Goal: Task Accomplishment & Management: Use online tool/utility

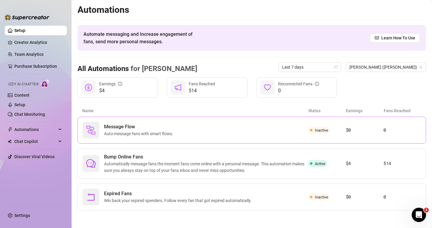
click at [324, 126] on span "Inactive" at bounding box center [319, 129] width 22 height 7
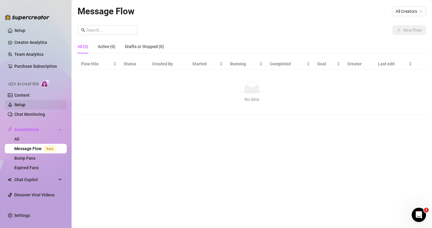
click at [25, 102] on link "Setup" at bounding box center [19, 104] width 11 height 5
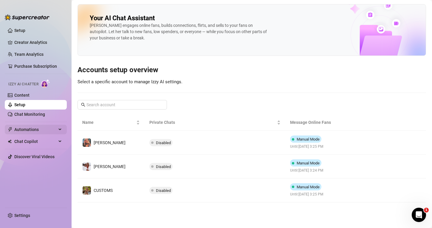
click at [43, 127] on span "Automations" at bounding box center [35, 129] width 42 height 10
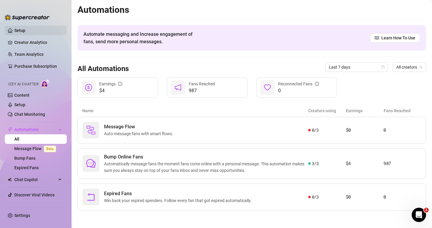
click at [18, 31] on link "Setup" at bounding box center [19, 30] width 11 height 5
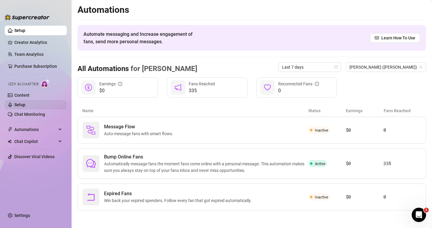
click at [24, 102] on link "Setup" at bounding box center [19, 104] width 11 height 5
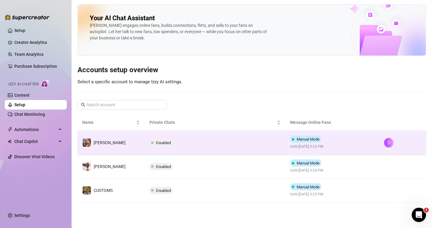
click at [292, 139] on span at bounding box center [293, 139] width 2 height 2
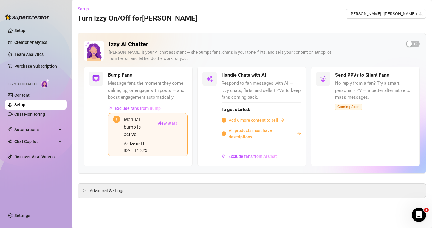
click at [243, 118] on span "Add 6 more content to sell" at bounding box center [252, 120] width 49 height 7
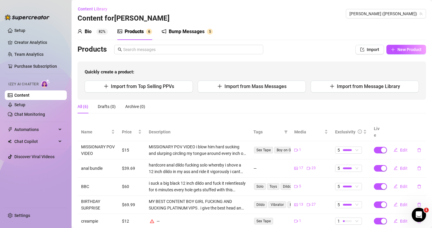
scroll to position [30, 0]
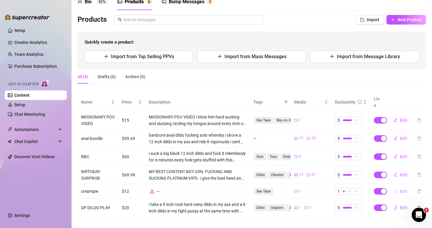
click at [397, 186] on button "Edit" at bounding box center [400, 191] width 24 height 10
type textarea "NEW!! But you better be fast for this price!! FUCKED hard 🙀 biggest juicy cock …"
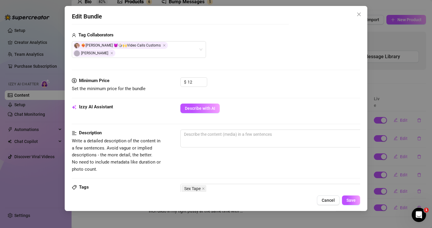
scroll to position [147, 0]
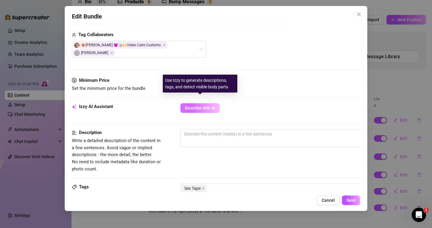
click at [202, 105] on span "Describe with AI" at bounding box center [200, 107] width 30 height 5
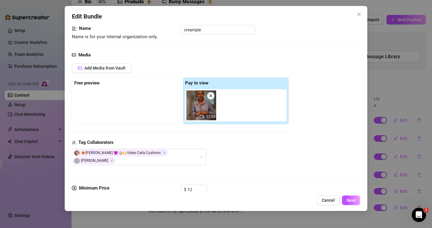
scroll to position [38, 0]
click at [113, 69] on span "Add Media from Vault" at bounding box center [104, 68] width 41 height 5
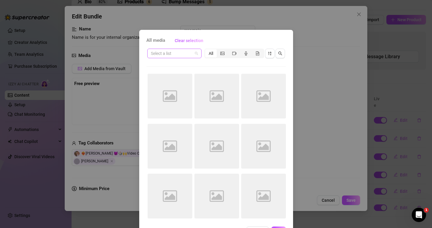
click at [177, 56] on input "search" at bounding box center [172, 53] width 42 height 9
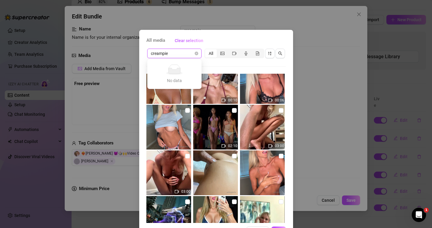
scroll to position [242, 0]
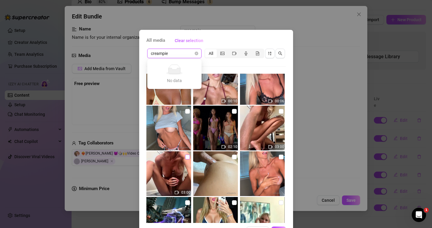
type input "creampie"
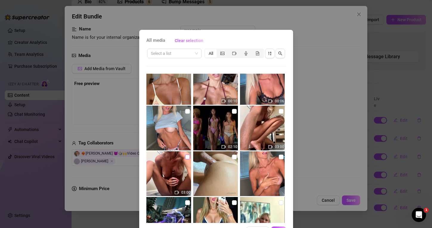
click at [188, 159] on input "checkbox" at bounding box center [187, 156] width 5 height 5
checkbox input "true"
click at [280, 110] on input "checkbox" at bounding box center [280, 111] width 5 height 5
checkbox input "true"
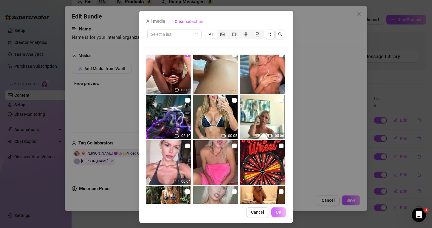
scroll to position [17, 0]
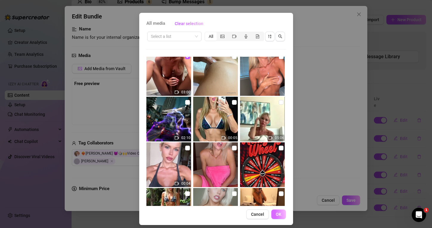
click at [277, 214] on span "OK" at bounding box center [278, 213] width 6 height 5
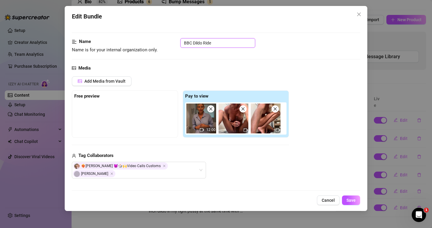
click at [209, 113] on img at bounding box center [201, 118] width 30 height 30
click at [210, 113] on img at bounding box center [201, 118] width 30 height 30
click at [211, 110] on span at bounding box center [210, 108] width 7 height 7
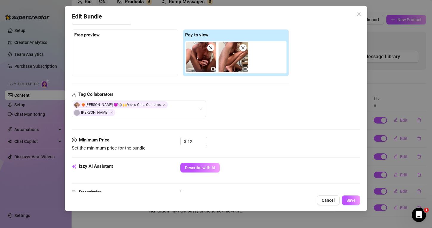
scroll to position [88, 0]
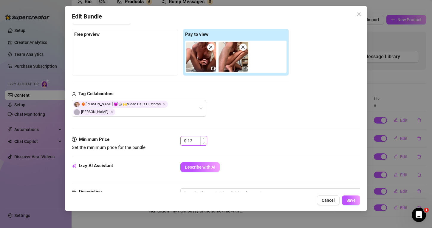
type input "BBC Dildo Ride"
click at [195, 136] on input "12" at bounding box center [196, 140] width 19 height 9
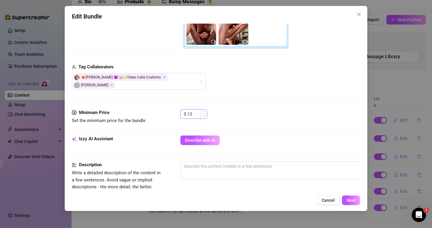
scroll to position [115, 0]
click at [195, 137] on span "Describe with AI" at bounding box center [200, 139] width 30 height 5
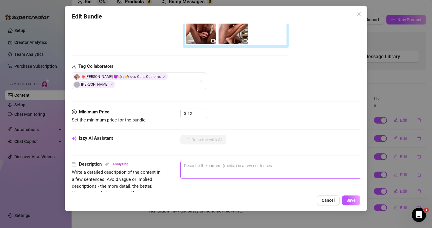
type textarea "[PERSON_NAME]"
type textarea "[PERSON_NAME] is"
type textarea "[PERSON_NAME] is completely"
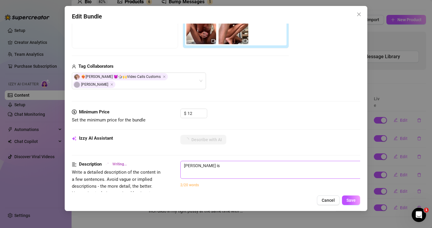
type textarea "[PERSON_NAME] is completely"
type textarea "[PERSON_NAME] is completely naked"
type textarea "[PERSON_NAME] is completely naked on"
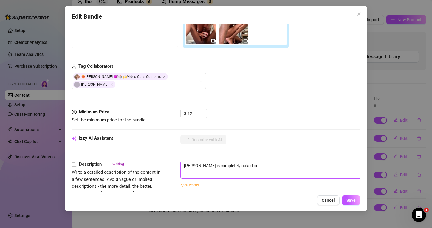
type textarea "[PERSON_NAME] is completely naked on the"
type textarea "[PERSON_NAME] is completely naked on the floor,"
type textarea "[PERSON_NAME] is completely naked on the floor, starting"
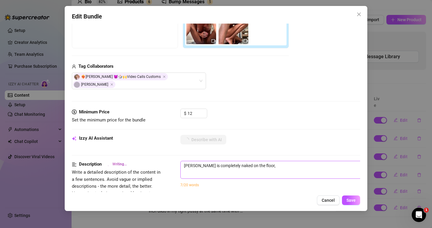
type textarea "[PERSON_NAME] is completely naked on the floor, starting"
type textarea "[PERSON_NAME] is completely naked on the floor, starting in"
type textarea "[PERSON_NAME] is completely naked on the floor, starting in a"
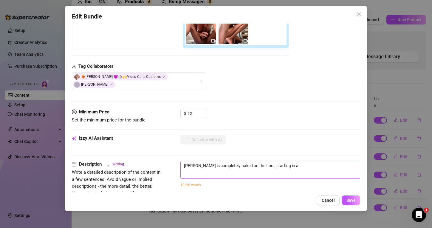
type textarea "[PERSON_NAME] is completely naked on the floor, starting in a bent-over"
type textarea "[PERSON_NAME] is completely naked on the floor, starting in a bent-over position"
type textarea "[PERSON_NAME] is completely naked on the floor, starting in a bent-over positio…"
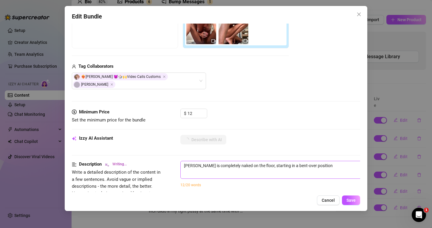
type textarea "[PERSON_NAME] is completely naked on the floor, starting in a bent-over positio…"
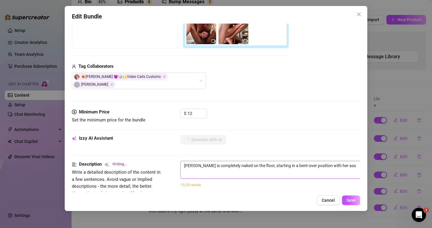
type textarea "[PERSON_NAME] is completely naked on the floor, starting in a bent-over positio…"
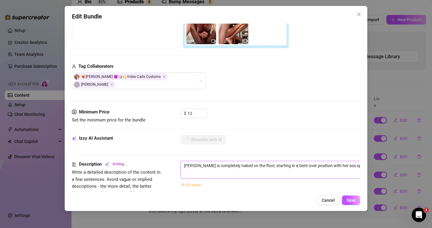
type textarea "[PERSON_NAME] is completely naked on the floor, starting in a bent-over positio…"
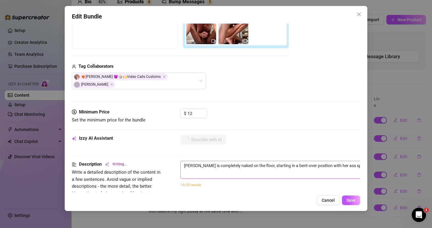
type textarea "[PERSON_NAME] is completely naked on the floor, starting in a bent-over positio…"
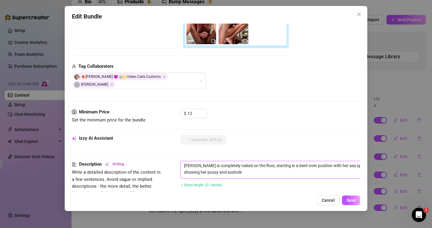
type textarea "[PERSON_NAME] is completely naked on the floor, starting in a bent-over positio…"
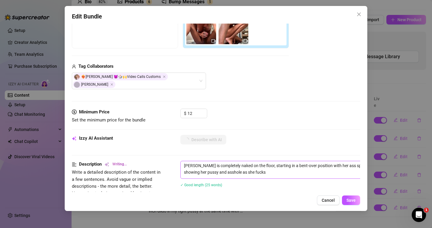
type textarea "[PERSON_NAME] is completely naked on the floor, starting in a bent-over positio…"
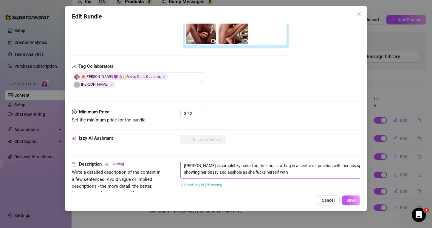
type textarea "[PERSON_NAME] is completely naked on the floor, starting in a bent-over positio…"
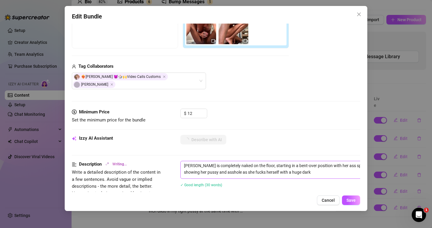
type textarea "[PERSON_NAME] is completely naked on the floor, starting in a bent-over positio…"
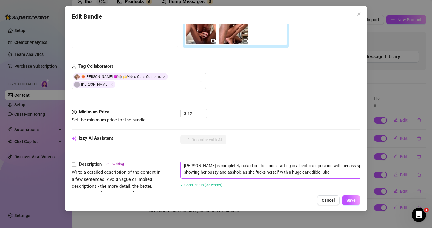
type textarea "[PERSON_NAME] is completely naked on the floor, starting in a bent-over positio…"
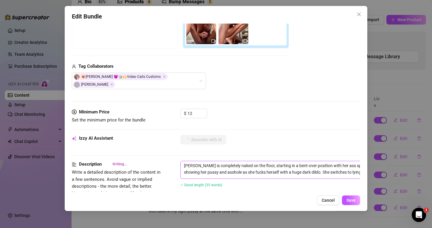
type textarea "[PERSON_NAME] is completely naked on the floor, starting in a bent-over positio…"
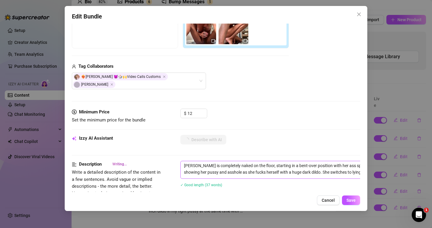
type textarea "[PERSON_NAME] is completely naked on the floor, starting in a bent-over positio…"
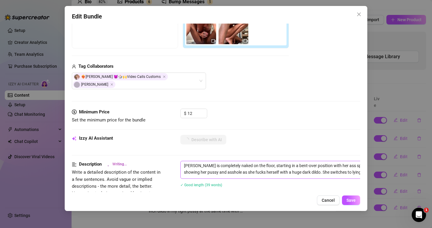
type textarea "[PERSON_NAME] is completely naked on the floor, starting in a bent-over positio…"
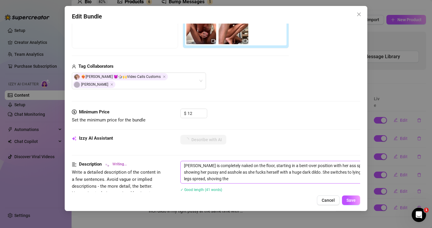
type textarea "[PERSON_NAME] is completely naked on the floor, starting in a bent-over positio…"
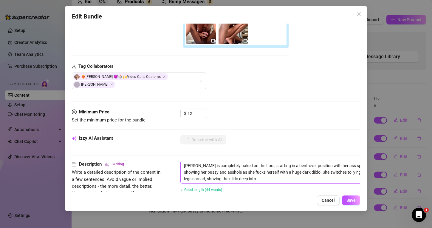
type textarea "[PERSON_NAME] is completely naked on the floor, starting in a bent-over positio…"
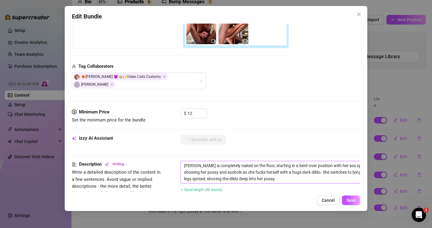
type textarea "[PERSON_NAME] is completely naked on the floor, starting in a bent-over positio…"
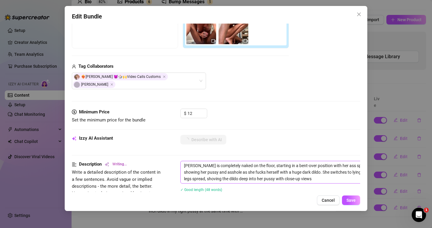
type textarea "[PERSON_NAME] is completely naked on the floor, starting in a bent-over positio…"
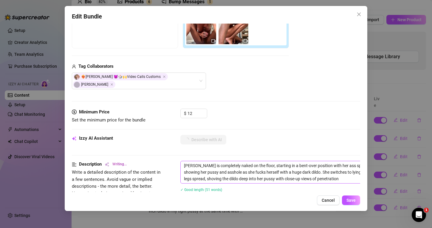
type textarea "[PERSON_NAME] is completely naked on the floor, starting in a bent-over positio…"
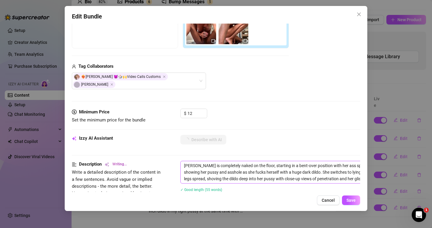
type textarea "[PERSON_NAME] is completely naked on the floor, starting in a bent-over positio…"
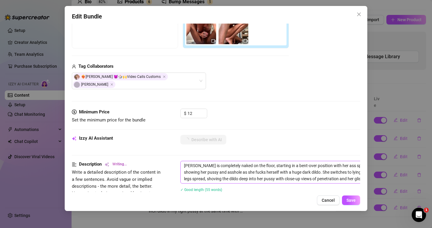
type textarea "[PERSON_NAME] is completely naked on the floor, starting in a bent-over positio…"
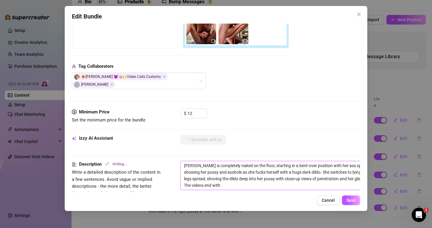
type textarea "[PERSON_NAME] is completely naked on the floor, starting in a bent-over positio…"
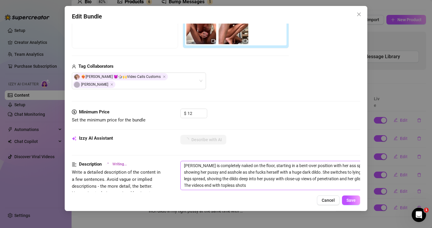
type textarea "[PERSON_NAME] is completely naked on the floor, starting in a bent-over positio…"
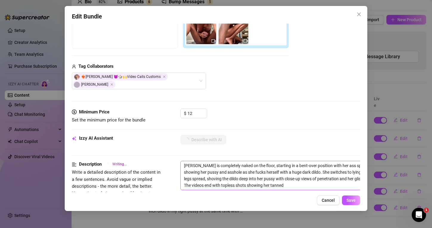
type textarea "[PERSON_NAME] is completely naked on the floor, starting in a bent-over positio…"
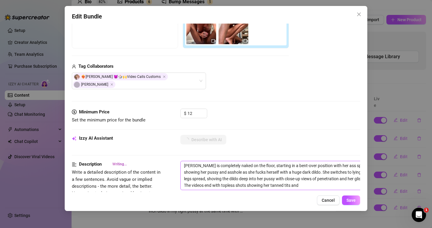
type textarea "[PERSON_NAME] is completely naked on the floor, starting in a bent-over positio…"
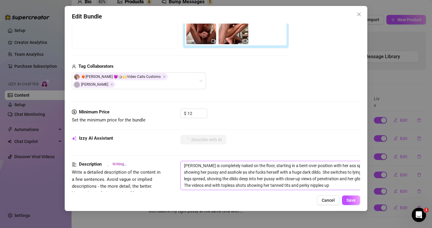
type textarea "[PERSON_NAME] is completely naked on the floor, starting in a bent-over positio…"
click at [348, 201] on span "Save" at bounding box center [350, 199] width 9 height 5
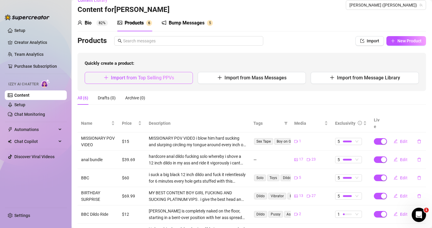
scroll to position [8, 0]
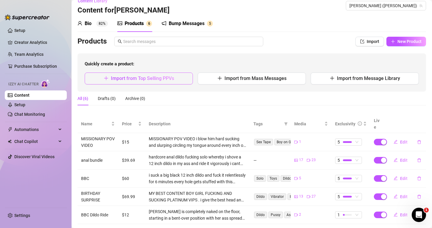
click at [136, 74] on button "Import from Top Selling PPVs" at bounding box center [139, 78] width 108 height 12
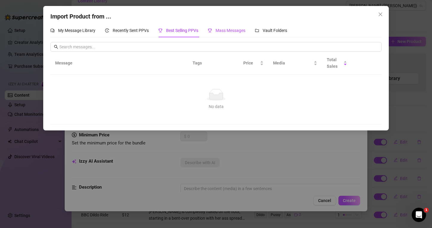
click at [228, 28] on div "Mass Messages" at bounding box center [227, 30] width 38 height 7
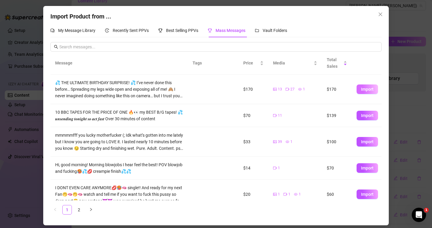
click at [369, 88] on span "Import" at bounding box center [367, 89] width 13 height 5
type textarea "💦 THE ULTIMATE BIRTHDAY SURPRISE! 💦 I’ve never done this before… Spreading my l…"
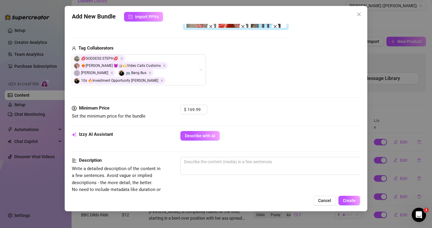
scroll to position [284, 0]
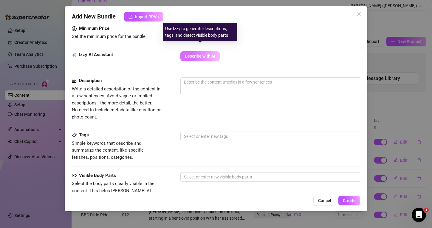
click at [200, 52] on button "Describe with AI" at bounding box center [199, 56] width 39 height 10
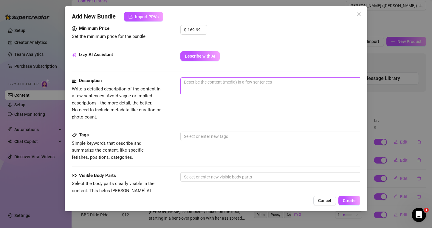
click at [198, 82] on span "0 / 1000" at bounding box center [284, 86] width 208 height 18
click at [202, 78] on textarea at bounding box center [284, 81] width 208 height 9
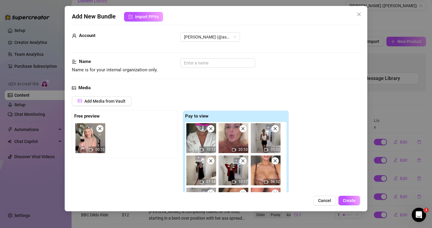
scroll to position [0, 0]
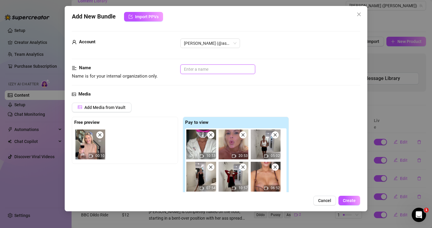
click at [203, 70] on input "text" at bounding box center [217, 69] width 75 height 10
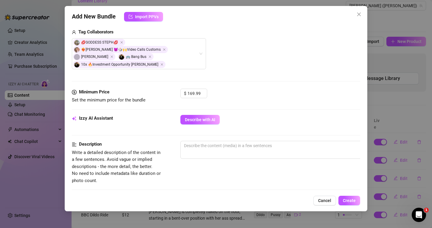
scroll to position [228, 0]
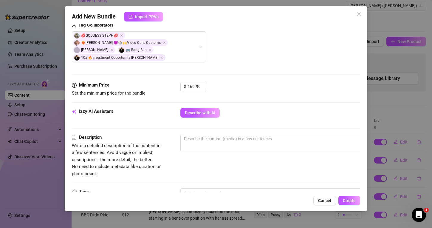
type input "Birthday Bundle"
click at [224, 135] on textarea at bounding box center [284, 138] width 208 height 9
type textarea "b"
type textarea "bi"
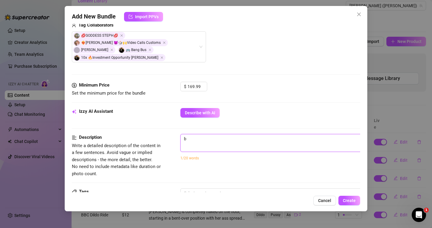
type textarea "bi"
type textarea "bir"
type textarea "birh"
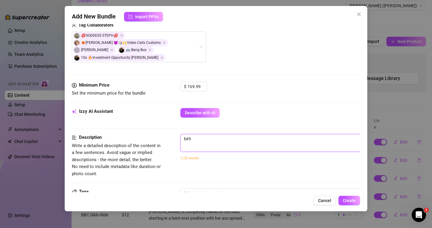
type textarea "birht"
type textarea "birhtf"
type textarea "birhtfd"
type textarea "birhtfda"
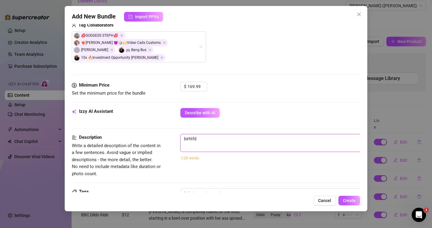
type textarea "birhtfda"
type textarea "birhtfday"
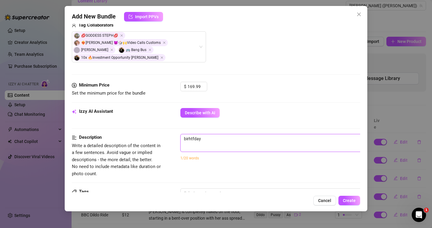
type textarea "birhtfday"
type textarea "birhtfda"
type textarea "birhtfd"
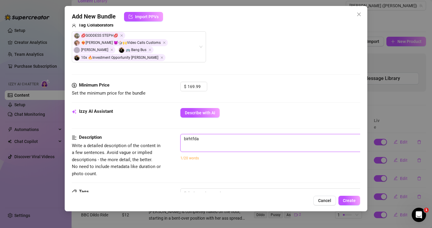
type textarea "birhtfd"
type textarea "birhtf"
type textarea "birht"
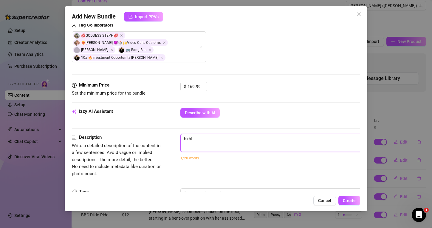
type textarea "birh"
type textarea "bir"
type textarea "bi"
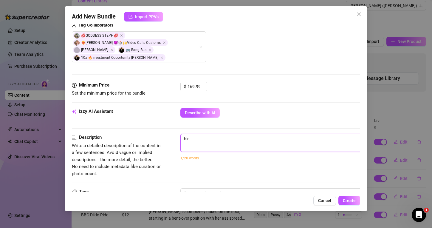
type textarea "bi"
type textarea "b"
type textarea "Describe the content (media) in a few sentences"
type textarea "b"
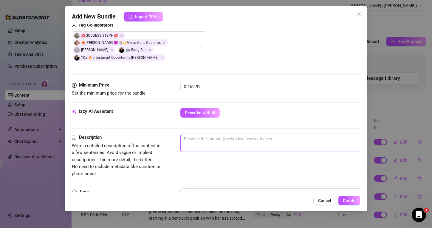
type textarea "b"
type textarea "bi"
type textarea "bir"
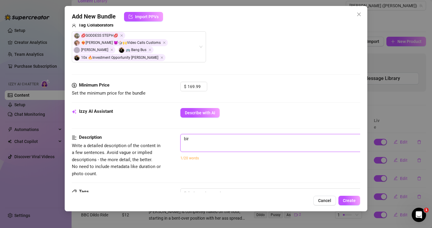
type textarea "birt"
type textarea "birth"
type textarea "birthd"
type textarea "birthda"
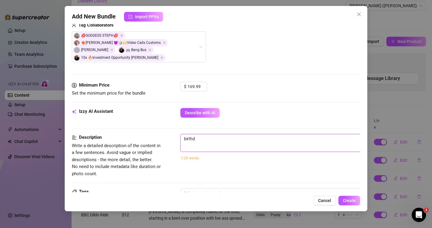
type textarea "birthda"
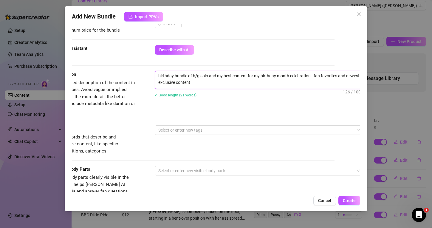
scroll to position [297, 26]
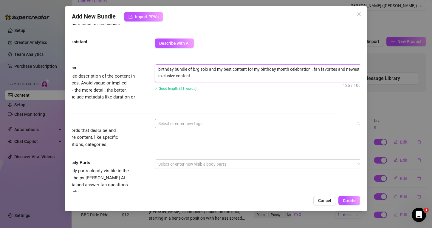
click at [180, 119] on div at bounding box center [256, 123] width 200 height 8
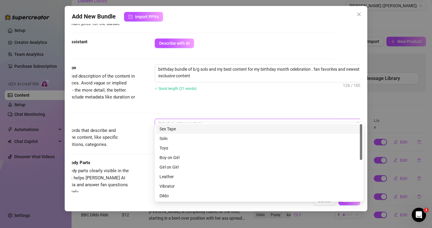
click at [178, 131] on div "Sex Tape" at bounding box center [258, 128] width 199 height 7
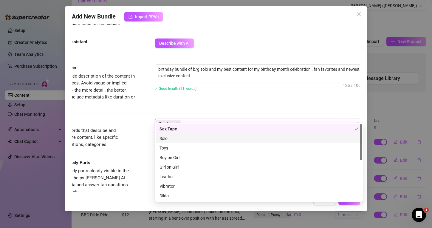
click at [169, 136] on div "Solo" at bounding box center [258, 138] width 199 height 7
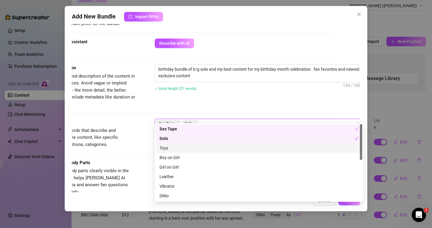
click at [169, 145] on div "Toys" at bounding box center [258, 147] width 199 height 7
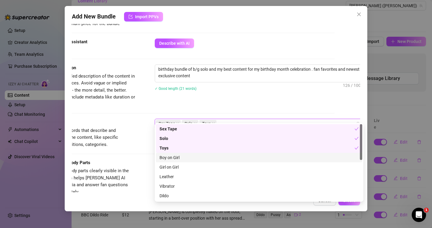
click at [183, 158] on div "Boy on Girl" at bounding box center [258, 157] width 199 height 7
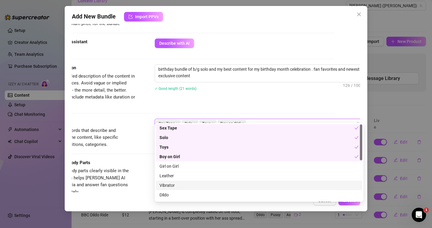
click at [173, 182] on div "Vibrator" at bounding box center [258, 185] width 199 height 7
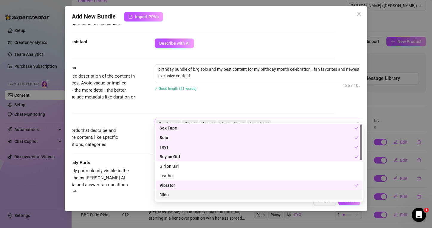
click at [166, 194] on div "Dildo" at bounding box center [258, 194] width 199 height 7
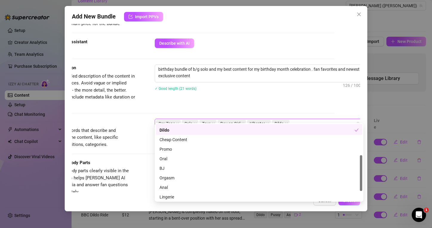
scroll to position [66, 0]
click at [175, 147] on div "Promo" at bounding box center [258, 148] width 199 height 7
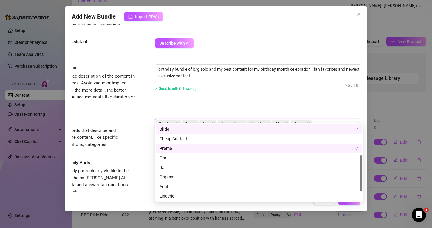
click at [176, 150] on div "Promo" at bounding box center [256, 148] width 195 height 7
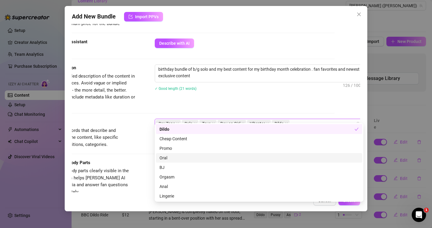
drag, startPoint x: 173, startPoint y: 154, endPoint x: 172, endPoint y: 160, distance: 6.1
click at [173, 154] on div "Oral" at bounding box center [258, 157] width 199 height 7
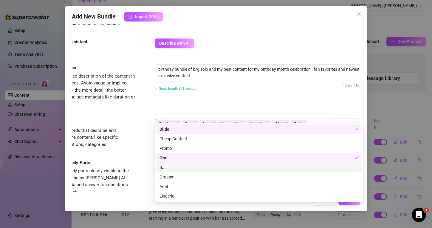
click at [170, 165] on div "BJ" at bounding box center [258, 167] width 199 height 7
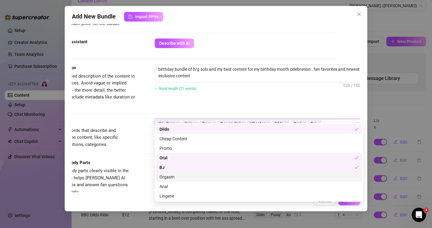
click at [169, 175] on div "Orgasm" at bounding box center [258, 176] width 199 height 7
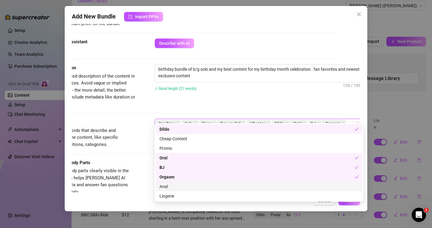
click at [168, 183] on div "Anal" at bounding box center [258, 186] width 199 height 7
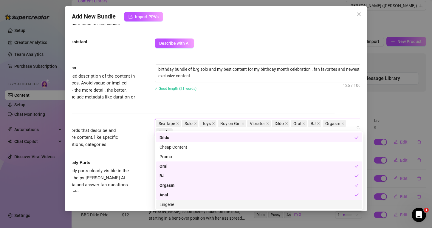
drag, startPoint x: 168, startPoint y: 203, endPoint x: 180, endPoint y: 196, distance: 14.3
click at [168, 203] on div "Lingerie" at bounding box center [258, 204] width 199 height 7
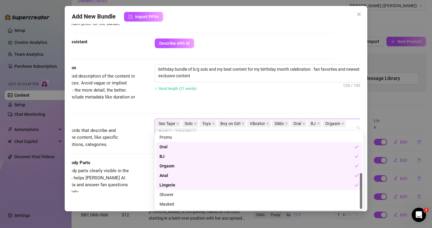
scroll to position [85, 0]
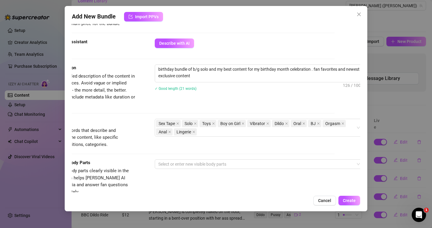
click at [140, 119] on div "Tags Simple keywords that describe and summarize the content, like specific fet…" at bounding box center [190, 133] width 288 height 29
click at [179, 160] on div at bounding box center [256, 164] width 200 height 8
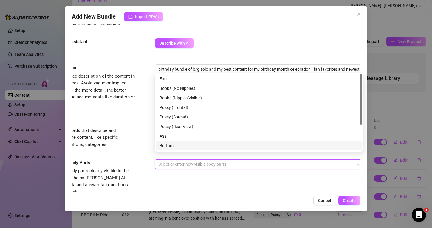
click at [174, 147] on div "Butthole" at bounding box center [258, 145] width 199 height 7
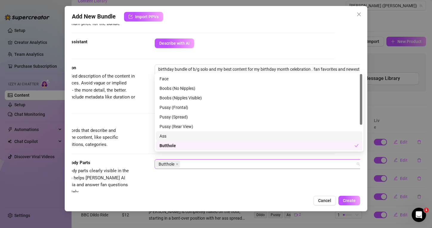
click at [165, 136] on div "Ass" at bounding box center [258, 136] width 199 height 7
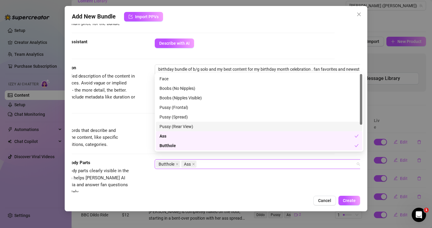
click at [169, 126] on div "Pussy (Rear View)" at bounding box center [258, 126] width 199 height 7
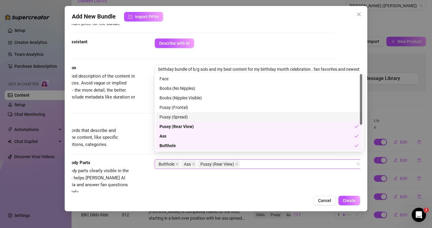
click at [168, 119] on div "Pussy (Spread)" at bounding box center [258, 116] width 199 height 7
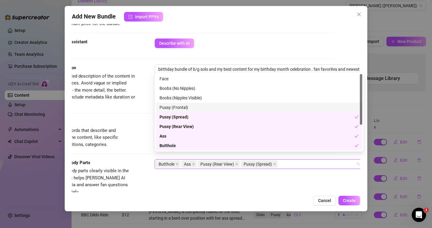
click at [173, 105] on div "Pussy (Frontal)" at bounding box center [258, 107] width 199 height 7
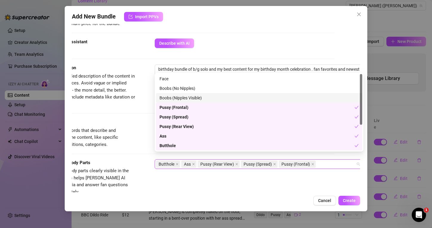
click at [176, 95] on div "Boobs (Nipples Visible)" at bounding box center [258, 97] width 199 height 7
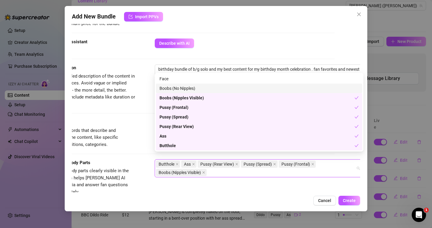
click at [174, 86] on div "Boobs (No Nipples)" at bounding box center [258, 88] width 199 height 7
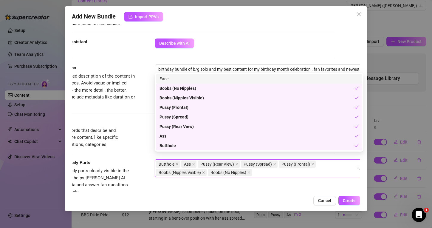
click at [174, 80] on div "Face" at bounding box center [258, 78] width 199 height 7
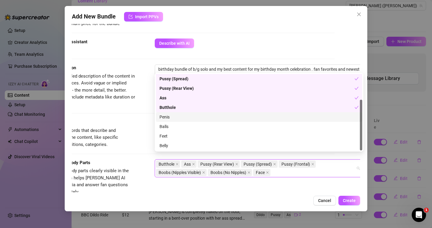
click at [171, 116] on div "Penis" at bounding box center [258, 116] width 199 height 7
click at [170, 123] on div "Balls" at bounding box center [258, 126] width 199 height 7
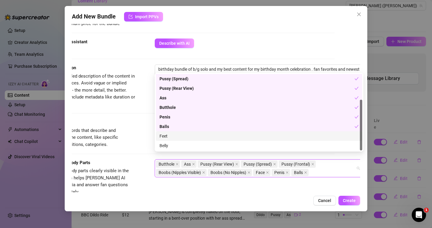
click at [170, 132] on div "Feet" at bounding box center [259, 136] width 206 height 10
click at [170, 140] on div "Feet" at bounding box center [259, 136] width 206 height 10
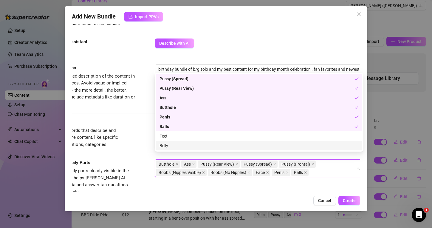
click at [189, 141] on div "Belly" at bounding box center [259, 146] width 206 height 10
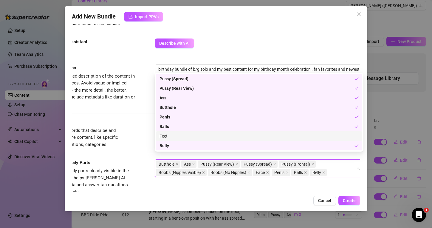
click at [194, 134] on div "Feet" at bounding box center [258, 136] width 199 height 7
click at [353, 201] on span "Create" at bounding box center [348, 200] width 13 height 5
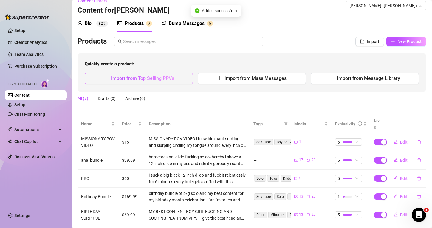
click at [177, 78] on button "Import from Top Selling PPVs" at bounding box center [139, 78] width 108 height 12
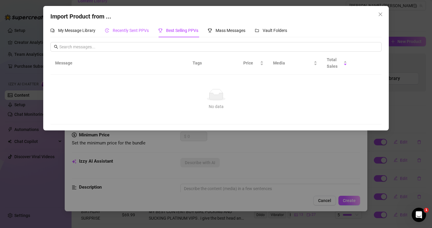
click at [137, 30] on span "Recently Sent PPVs" at bounding box center [131, 30] width 36 height 5
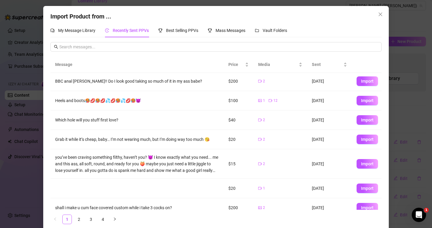
scroll to position [2, 0]
click at [361, 161] on span "Import" at bounding box center [367, 163] width 13 height 5
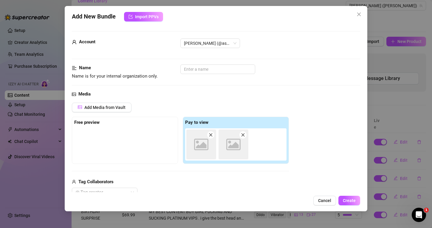
scroll to position [4, 0]
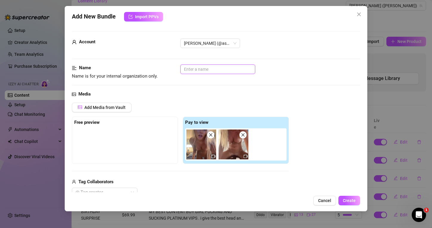
click at [190, 71] on input "text" at bounding box center [217, 69] width 75 height 10
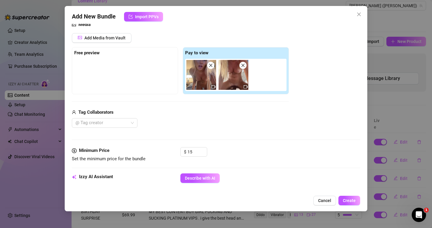
scroll to position [71, 0]
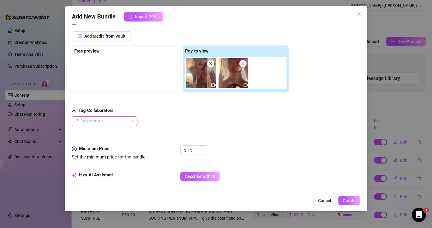
click at [117, 124] on div at bounding box center [101, 121] width 57 height 8
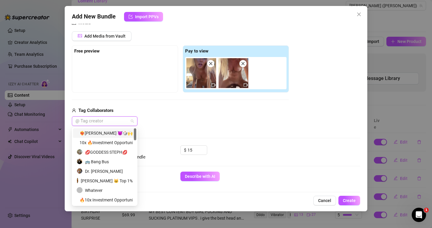
click at [115, 129] on div "❤️‍🔥[PERSON_NAME] 😈🎲🙌Video Calls Customs" at bounding box center [104, 133] width 63 height 10
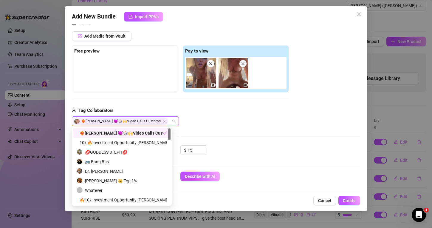
click at [215, 104] on div "Add Media from Vault Free preview Pay to view Tag Collaborators ❤️‍🔥[PERSON_NAM…" at bounding box center [180, 78] width 217 height 95
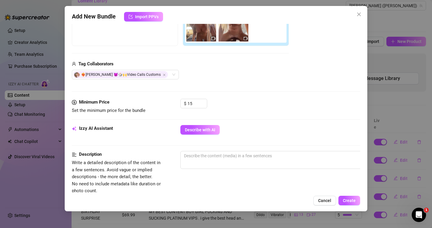
scroll to position [121, 0]
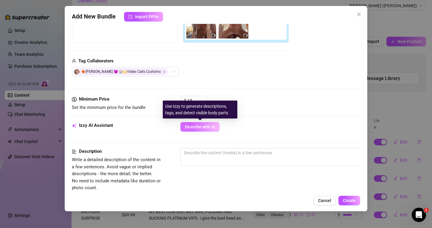
click at [196, 131] on button "Describe with AI" at bounding box center [199, 127] width 39 height 10
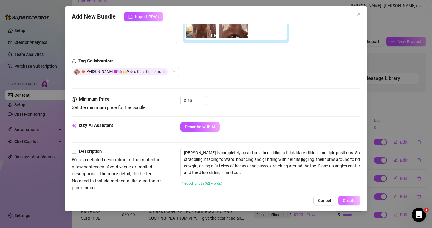
click at [347, 199] on span "Create" at bounding box center [348, 200] width 13 height 5
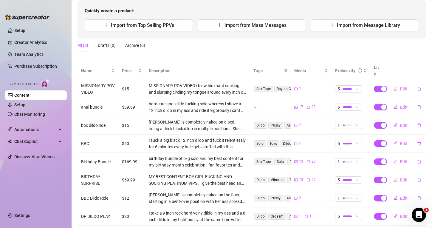
scroll to position [70, 0]
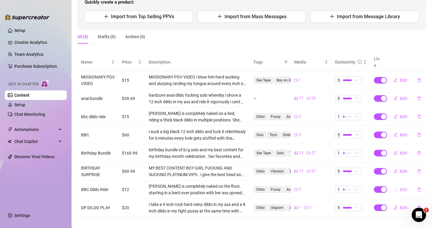
click at [402, 187] on span "Edit" at bounding box center [403, 189] width 7 height 5
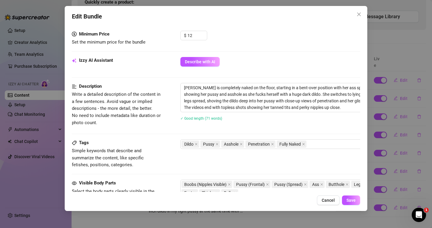
scroll to position [200, 0]
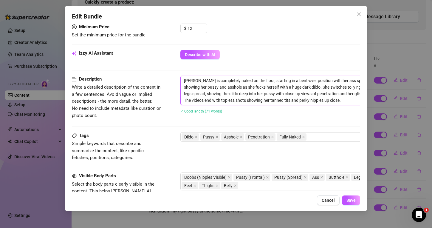
drag, startPoint x: 194, startPoint y: 74, endPoint x: 179, endPoint y: 72, distance: 15.3
click at [179, 76] on div "Description Write a detailed description of the content in a few sentences. Avo…" at bounding box center [216, 98] width 288 height 45
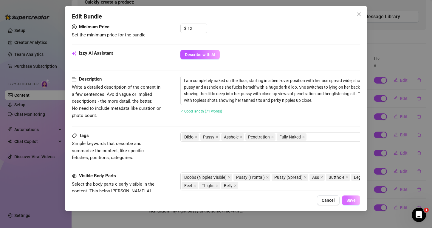
click at [353, 200] on span "Save" at bounding box center [350, 199] width 9 height 5
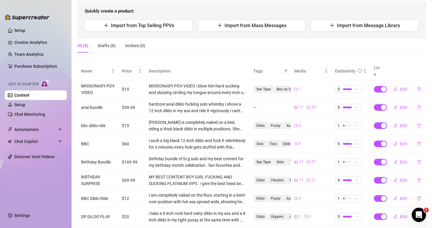
scroll to position [61, 0]
click at [402, 105] on span "Edit" at bounding box center [403, 107] width 7 height 5
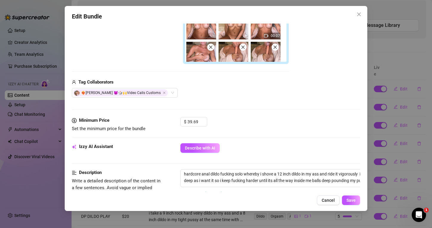
scroll to position [264, 0]
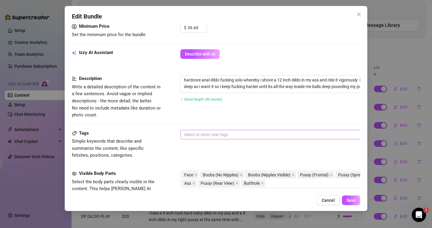
click at [198, 135] on div at bounding box center [281, 134] width 200 height 8
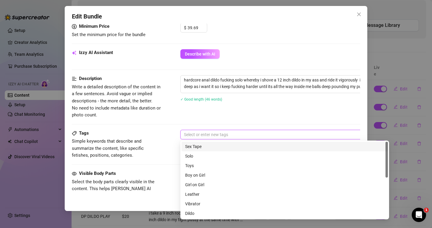
click at [201, 147] on div "Sex Tape" at bounding box center [284, 146] width 199 height 7
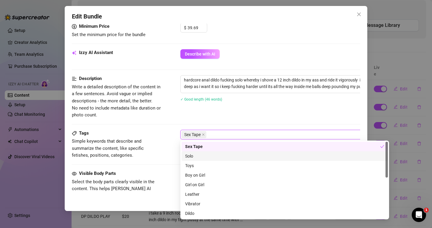
click at [198, 154] on div "Solo" at bounding box center [284, 155] width 199 height 7
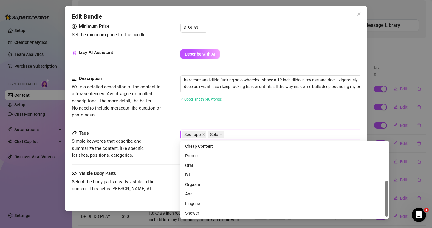
scroll to position [86, 0]
click at [190, 182] on div "Anal" at bounding box center [284, 184] width 199 height 7
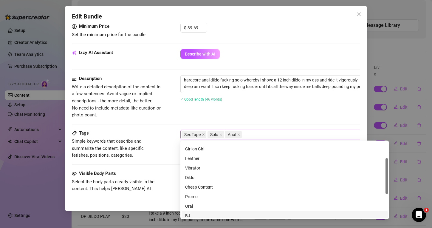
scroll to position [35, 0]
click at [195, 178] on div "Dildo" at bounding box center [284, 178] width 199 height 7
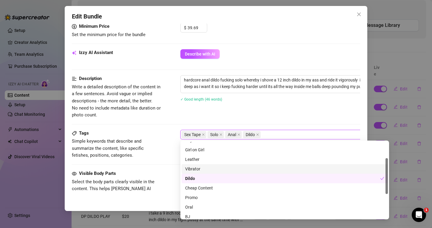
click at [202, 169] on div "Vibrator" at bounding box center [284, 168] width 199 height 7
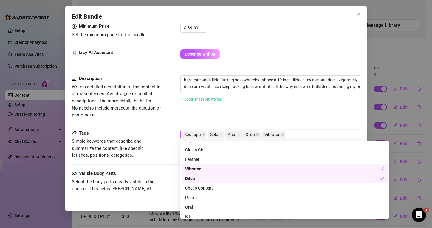
click at [173, 168] on div "Tags Simple keywords that describe and summarize the content, like specific fet…" at bounding box center [216, 150] width 288 height 40
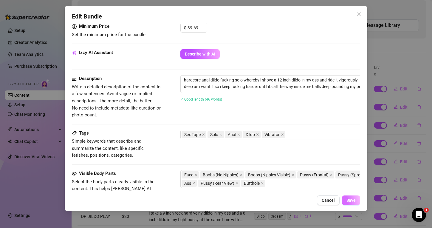
click at [350, 197] on button "Save" at bounding box center [351, 200] width 18 height 10
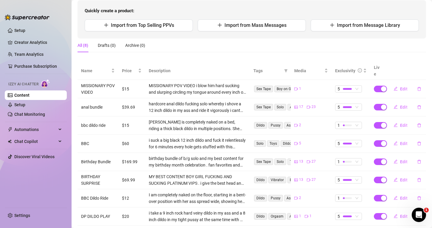
scroll to position [70, 0]
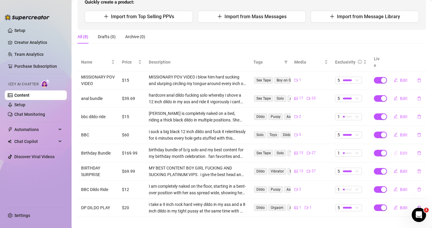
click at [398, 148] on button "Edit" at bounding box center [400, 153] width 24 height 10
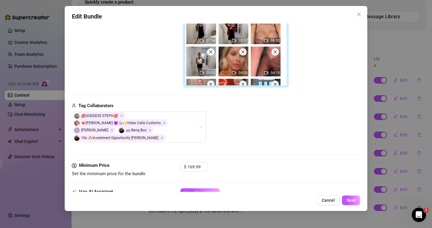
scroll to position [162, 0]
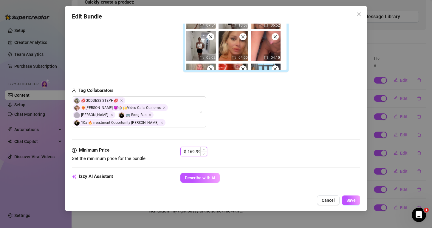
drag, startPoint x: 190, startPoint y: 145, endPoint x: 185, endPoint y: 145, distance: 5.4
click at [185, 147] on div "$ 169.99" at bounding box center [193, 152] width 27 height 10
click at [346, 198] on button "Save" at bounding box center [351, 200] width 18 height 10
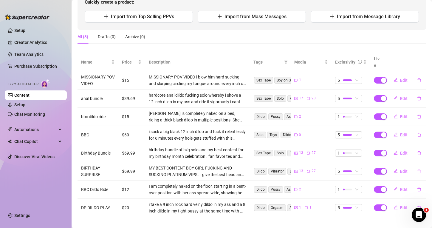
click at [418, 169] on icon "delete" at bounding box center [419, 171] width 4 height 4
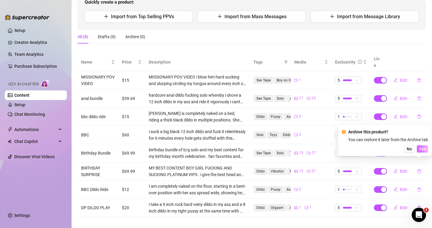
click at [421, 147] on span "Yes" at bounding box center [421, 148] width 7 height 5
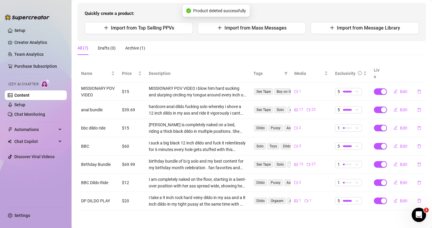
scroll to position [52, 0]
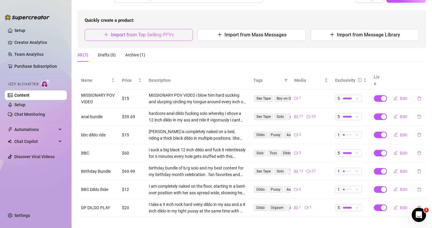
click at [176, 38] on button "Import from Top Selling PPVs" at bounding box center [139, 35] width 108 height 12
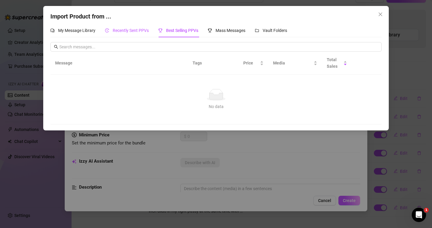
click at [120, 28] on span "Recently Sent PPVs" at bounding box center [131, 30] width 36 height 5
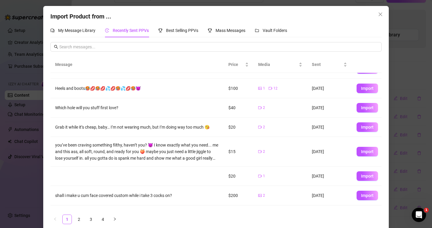
scroll to position [0, 0]
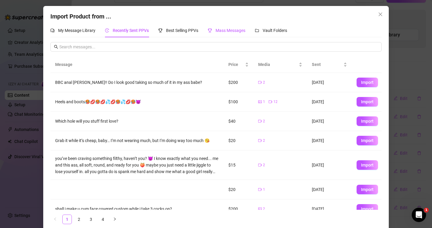
click at [235, 31] on span "Mass Messages" at bounding box center [230, 30] width 30 height 5
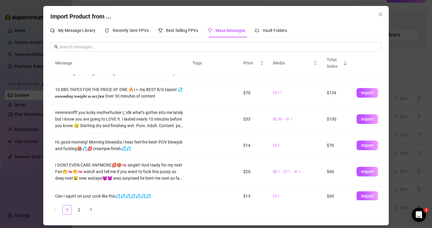
scroll to position [23, 0]
click at [362, 169] on span "Import" at bounding box center [367, 170] width 13 height 5
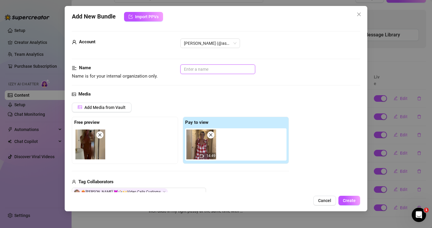
click at [205, 66] on input "text" at bounding box center [217, 69] width 75 height 10
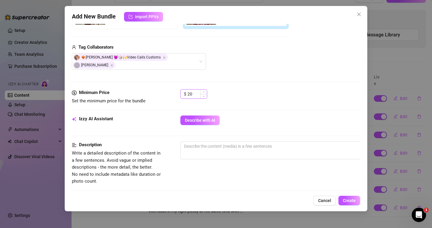
scroll to position [135, 0]
drag, startPoint x: 191, startPoint y: 86, endPoint x: 188, endPoint y: 86, distance: 3.3
click at [188, 89] on input "20" at bounding box center [196, 93] width 19 height 9
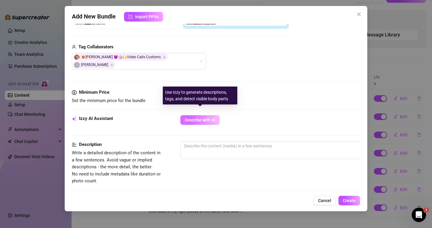
click at [200, 115] on button "Describe with AI" at bounding box center [199, 120] width 39 height 10
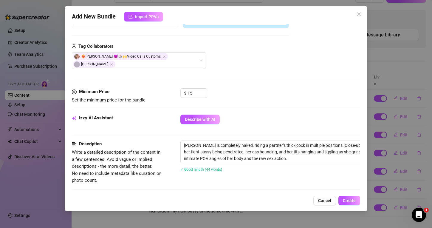
scroll to position [169, 0]
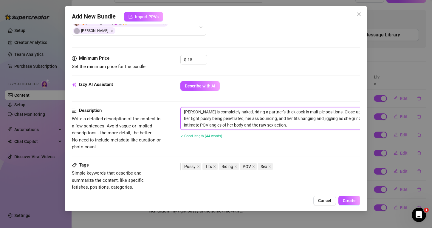
drag, startPoint x: 194, startPoint y: 105, endPoint x: 178, endPoint y: 104, distance: 15.3
click at [178, 107] on div "Description Write a detailed description of the content in a few sentences. Avo…" at bounding box center [216, 128] width 288 height 43
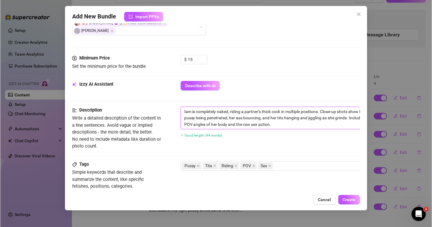
scroll to position [186, 29]
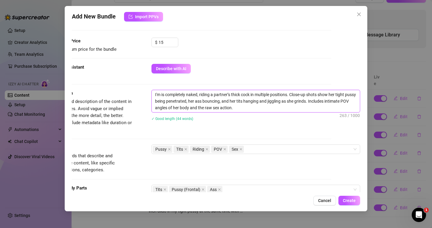
click at [166, 90] on textarea "I'm is completely naked, riding a partner’s thick cock in multiple positions. C…" at bounding box center [256, 101] width 208 height 22
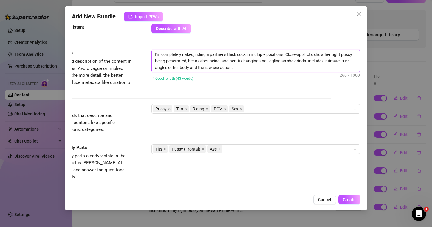
scroll to position [243, 29]
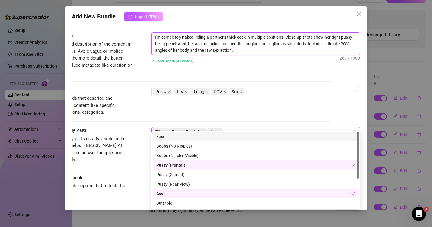
click at [233, 128] on div "Tits Pussy (Frontal) Ass" at bounding box center [252, 132] width 200 height 8
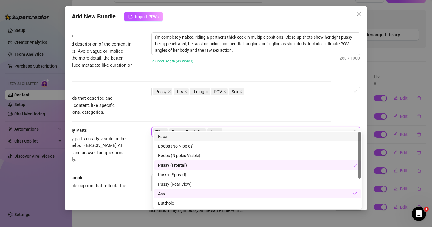
scroll to position [243, 27]
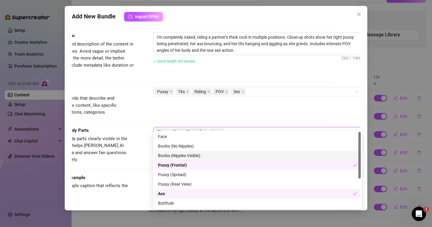
click at [198, 155] on div "Boobs (Nipples Visible)" at bounding box center [257, 155] width 199 height 7
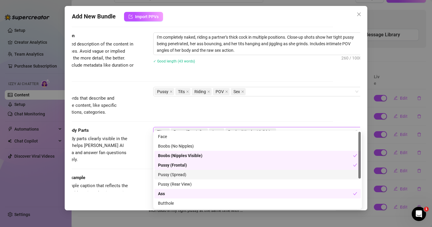
click at [188, 176] on div "Pussy (Spread)" at bounding box center [257, 175] width 199 height 7
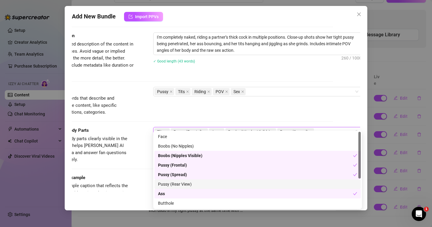
click at [188, 185] on div "Pussy (Rear View)" at bounding box center [257, 184] width 199 height 7
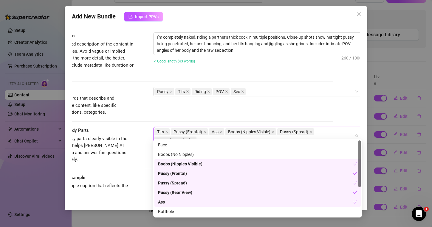
scroll to position [48, 0]
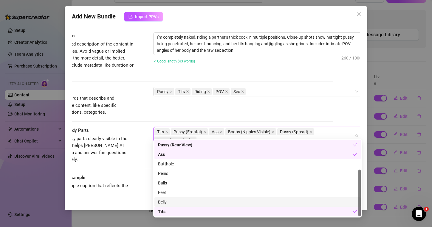
drag, startPoint x: 164, startPoint y: 201, endPoint x: 164, endPoint y: 193, distance: 7.8
click at [164, 199] on div "Belly" at bounding box center [257, 202] width 199 height 7
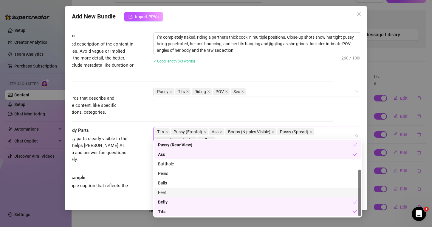
click at [164, 192] on div "Feet" at bounding box center [257, 192] width 199 height 7
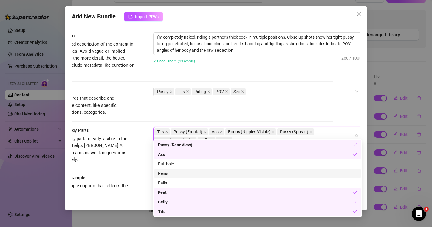
click at [172, 169] on div "Penis" at bounding box center [257, 174] width 206 height 10
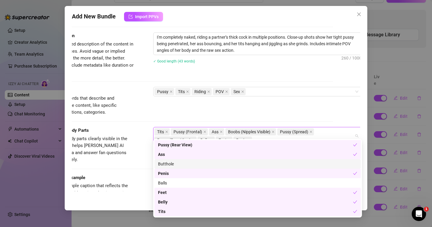
click at [180, 161] on div "Butthole" at bounding box center [257, 164] width 199 height 7
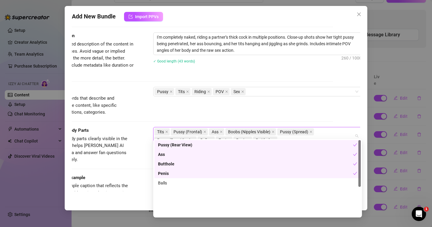
scroll to position [0, 0]
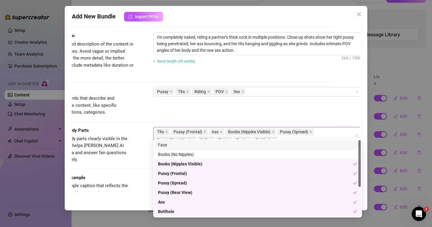
click at [184, 144] on div "Face" at bounding box center [257, 145] width 199 height 7
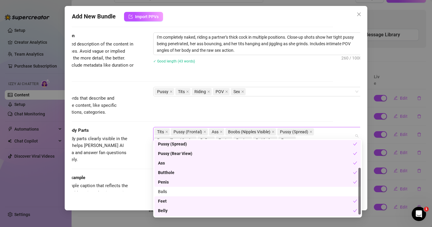
scroll to position [48, 0]
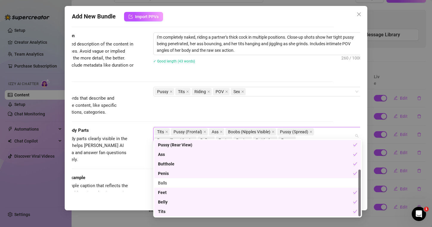
click at [333, 102] on div "Account [PERSON_NAME] (@ashleybellevip) Name Name is for your internal organiza…" at bounding box center [216, 108] width 288 height 168
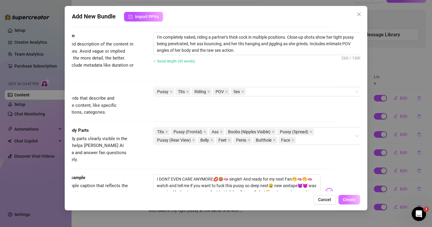
click at [352, 197] on span "Create" at bounding box center [348, 199] width 13 height 5
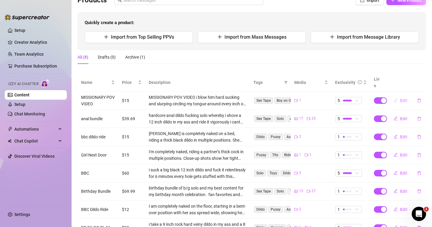
click at [404, 96] on button "Edit" at bounding box center [400, 101] width 24 height 10
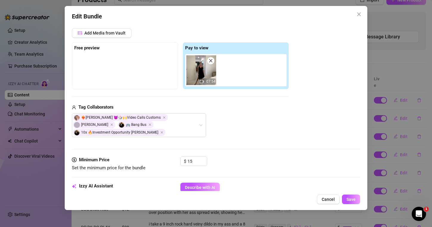
scroll to position [74, 0]
click at [331, 199] on span "Cancel" at bounding box center [327, 199] width 13 height 5
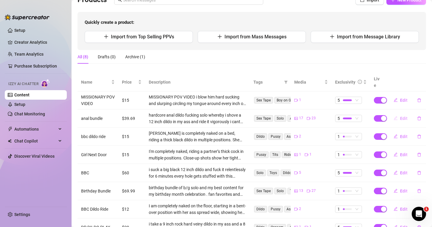
click at [396, 116] on icon "edit" at bounding box center [395, 118] width 4 height 4
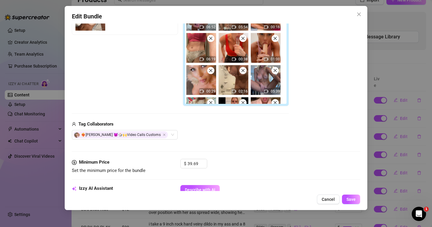
scroll to position [132, 0]
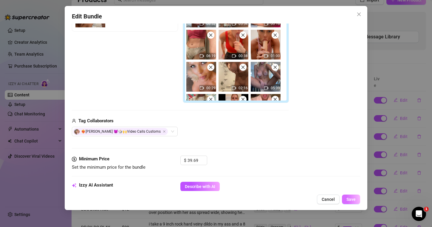
click at [346, 200] on span "Save" at bounding box center [350, 199] width 9 height 5
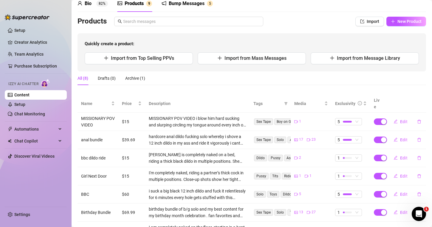
scroll to position [21, 0]
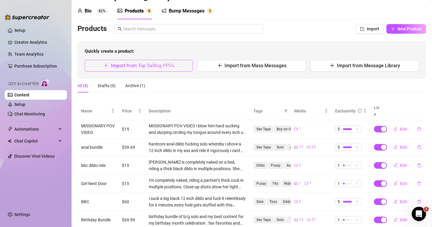
click at [123, 66] on span "Import from Top Selling PPVs" at bounding box center [142, 66] width 63 height 6
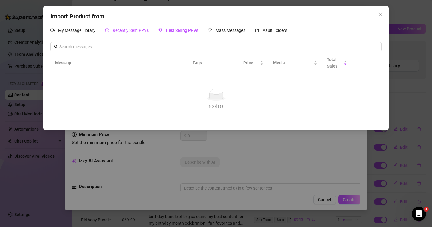
click at [132, 32] on span "Recently Sent PPVs" at bounding box center [131, 30] width 36 height 5
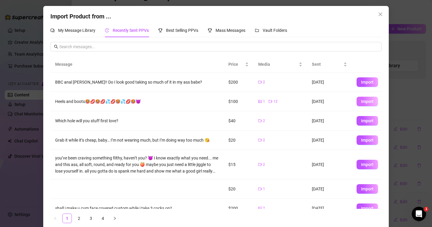
click at [360, 102] on button "Import" at bounding box center [366, 102] width 21 height 10
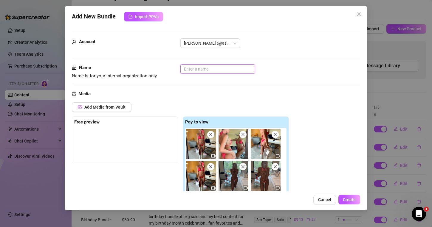
click at [208, 70] on input "text" at bounding box center [217, 69] width 75 height 10
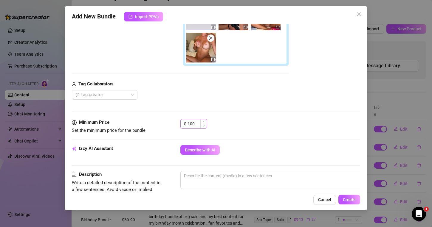
scroll to position [187, 0]
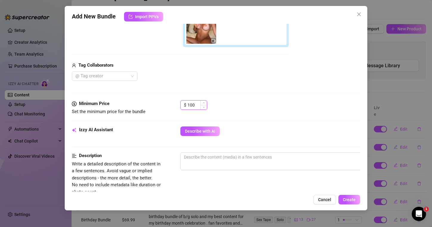
drag, startPoint x: 197, startPoint y: 104, endPoint x: 186, endPoint y: 104, distance: 10.7
click at [186, 104] on div "$ 100" at bounding box center [193, 105] width 27 height 10
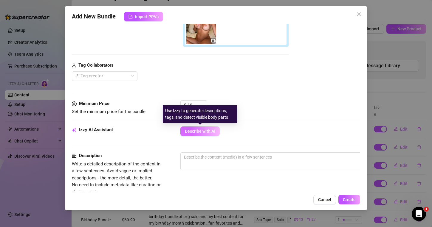
click at [189, 127] on button "Describe with AI" at bounding box center [199, 132] width 39 height 10
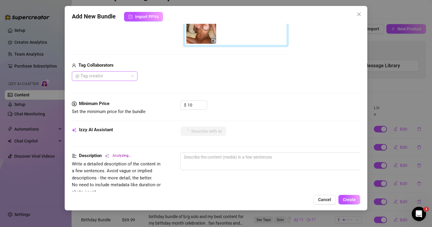
click at [133, 78] on div "@ Tag creator" at bounding box center [105, 76] width 66 height 10
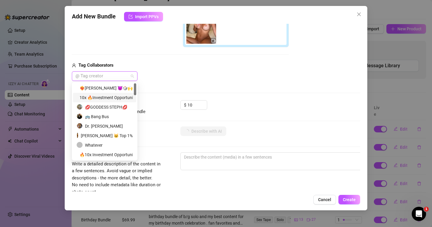
click at [119, 99] on div "10x 🔥Investment Opportunity [PERSON_NAME]" at bounding box center [105, 97] width 56 height 7
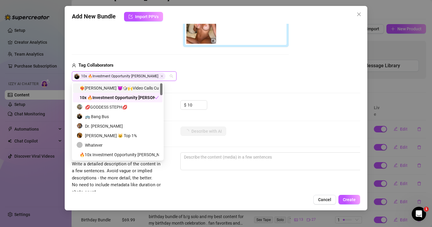
click at [134, 86] on div "❤️‍🔥[PERSON_NAME] 😈🎲🙌Video Calls Customs" at bounding box center [118, 88] width 82 height 7
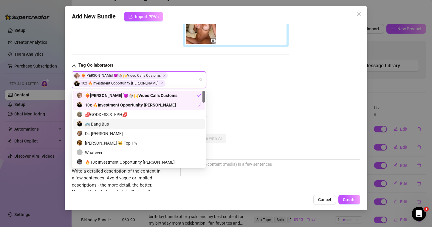
click at [87, 125] on div "🚌 Bang Bus" at bounding box center [139, 124] width 124 height 7
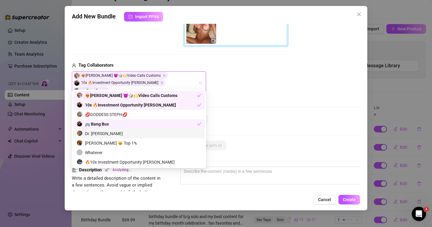
click at [117, 133] on div "Dr. [PERSON_NAME]" at bounding box center [139, 133] width 124 height 7
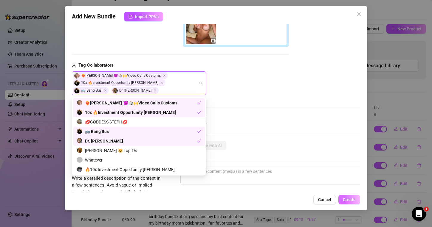
click at [348, 197] on button "Create" at bounding box center [349, 200] width 22 height 10
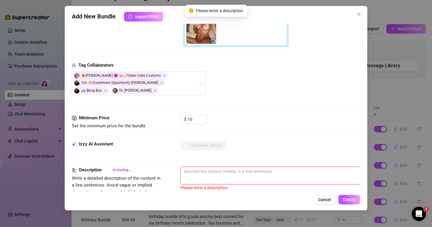
click at [174, 185] on div "Description Analyzing... Write a detailed description of the content in a few s…" at bounding box center [216, 188] width 288 height 43
click at [193, 176] on textarea at bounding box center [284, 171] width 208 height 9
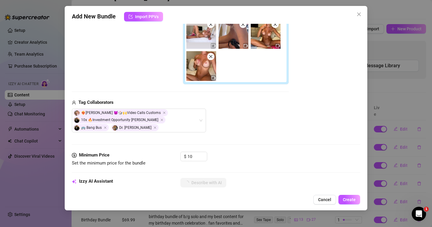
scroll to position [220, 0]
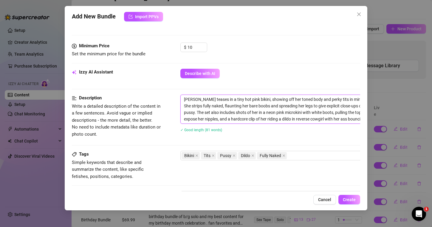
click at [228, 117] on textarea "[PERSON_NAME] teases in a tiny hot pink bikini, showing off her toned body and …" at bounding box center [284, 109] width 208 height 29
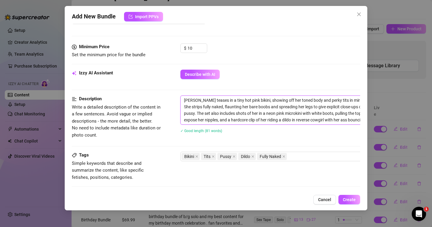
click at [228, 117] on textarea "[PERSON_NAME] teases in a tiny hot pink bikini, showing off her toned body and …" at bounding box center [284, 110] width 208 height 29
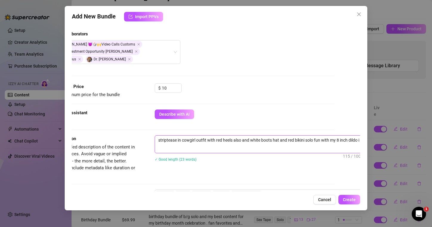
scroll to position [0, 0]
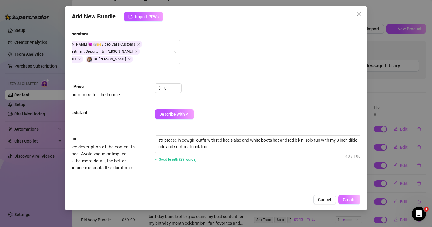
click at [350, 200] on span "Create" at bounding box center [348, 199] width 13 height 5
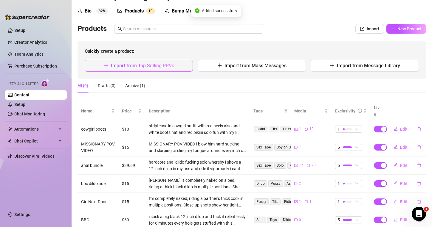
click at [177, 66] on button "Import from Top Selling PPVs" at bounding box center [139, 66] width 108 height 12
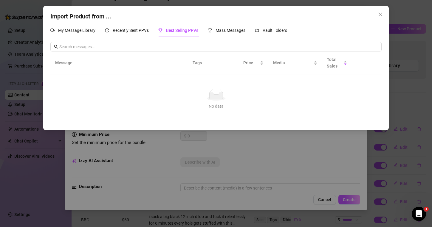
click at [342, 203] on div "Import Product from ... My Message Library Recently Sent PPVs Best Selling PPVs…" at bounding box center [216, 113] width 432 height 227
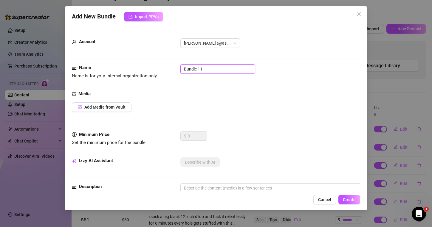
click at [208, 71] on input "Bundle 11" at bounding box center [217, 69] width 75 height 10
click at [324, 199] on span "Cancel" at bounding box center [324, 199] width 13 height 5
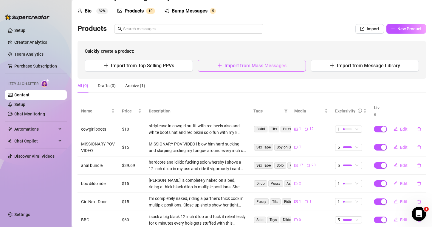
click at [251, 65] on span "Import from Mass Messages" at bounding box center [255, 66] width 62 height 6
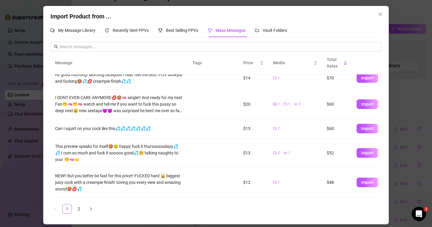
scroll to position [91, 0]
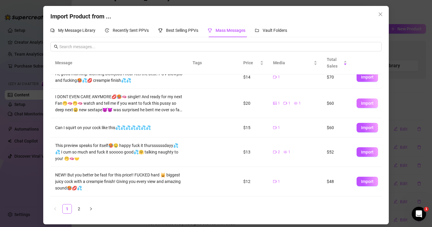
click at [362, 106] on button "Import" at bounding box center [366, 104] width 21 height 10
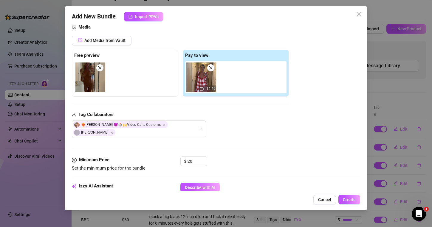
scroll to position [50, 0]
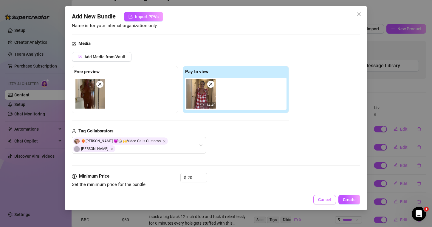
click at [329, 200] on span "Cancel" at bounding box center [324, 199] width 13 height 5
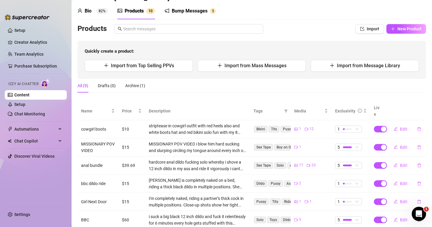
click at [297, 72] on div "Quickly create a product: Import from Top Selling PPVs Import from Mass Message…" at bounding box center [251, 60] width 348 height 38
click at [344, 71] on button "Import from Message Library" at bounding box center [364, 66] width 108 height 12
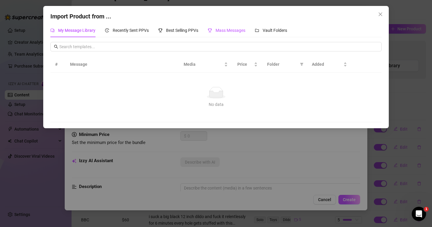
click at [209, 29] on icon "trophy" at bounding box center [210, 31] width 4 height 4
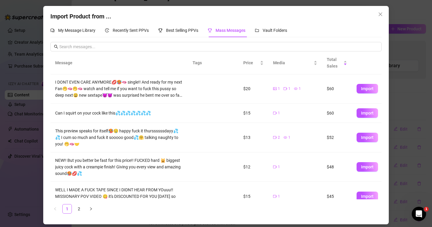
scroll to position [147, 0]
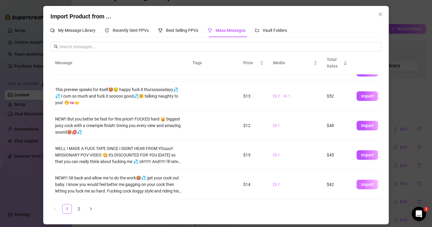
click at [363, 185] on span "Import" at bounding box center [367, 184] width 13 height 5
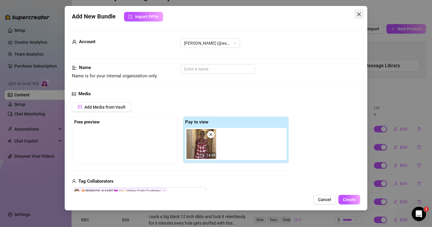
click at [359, 15] on icon "close" at bounding box center [358, 15] width 4 height 4
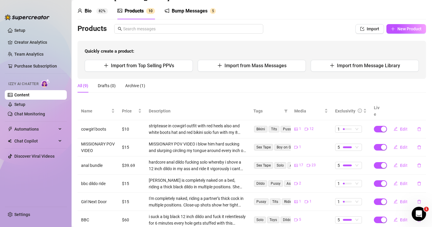
click at [285, 73] on div "Quickly create a product: Import from Top Selling PPVs Import from Mass Message…" at bounding box center [251, 60] width 348 height 38
click at [282, 64] on span "Import from Mass Messages" at bounding box center [255, 66] width 62 height 6
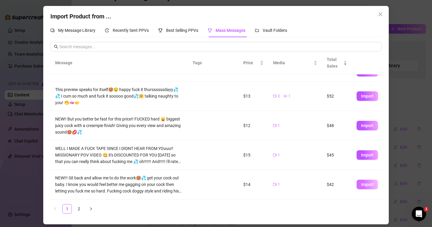
click at [361, 183] on span "Import" at bounding box center [367, 184] width 13 height 5
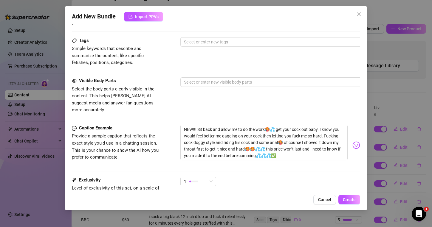
scroll to position [337, 0]
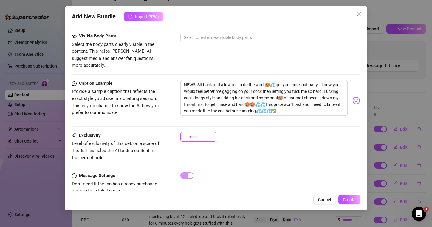
click at [208, 133] on span "1" at bounding box center [198, 137] width 29 height 9
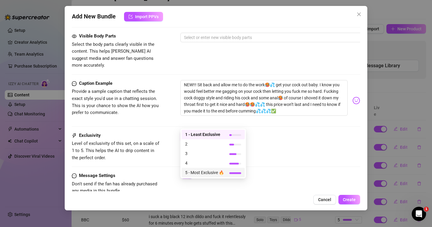
click at [233, 174] on div at bounding box center [235, 173] width 12 height 2
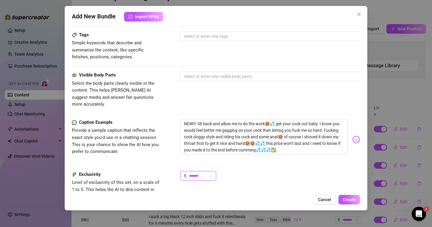
scroll to position [296, 0]
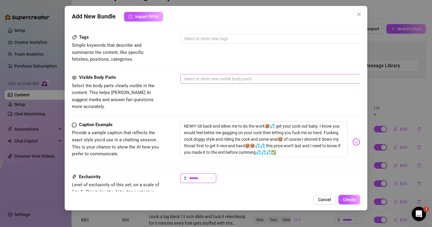
click at [211, 75] on div at bounding box center [281, 79] width 200 height 8
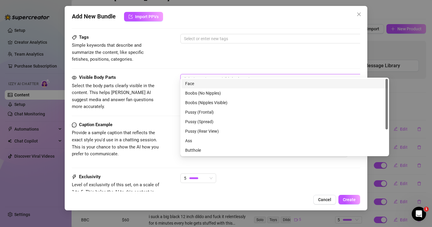
click at [209, 85] on div "Face" at bounding box center [284, 83] width 199 height 7
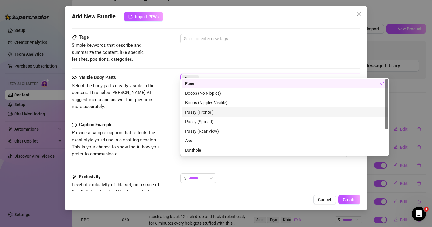
click at [204, 113] on div "Pussy (Frontal)" at bounding box center [284, 112] width 199 height 7
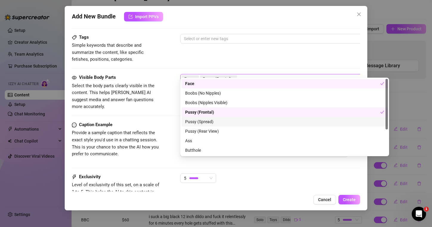
drag, startPoint x: 202, startPoint y: 120, endPoint x: 200, endPoint y: 123, distance: 3.9
click at [202, 120] on div "Pussy (Spread)" at bounding box center [284, 122] width 199 height 7
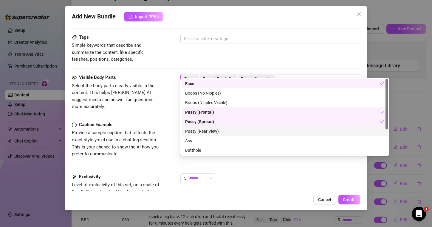
drag, startPoint x: 195, startPoint y: 129, endPoint x: 191, endPoint y: 140, distance: 11.6
click at [194, 131] on div "Pussy (Rear View)" at bounding box center [284, 131] width 199 height 7
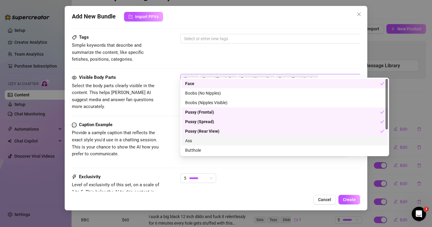
click at [191, 141] on div "Ass" at bounding box center [284, 141] width 199 height 7
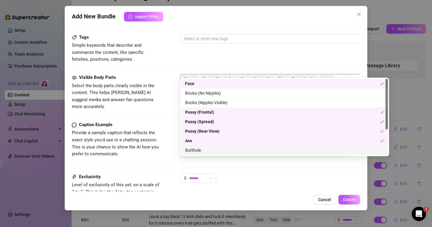
drag, startPoint x: 191, startPoint y: 150, endPoint x: 203, endPoint y: 139, distance: 16.5
click at [191, 150] on div "Butthole" at bounding box center [284, 150] width 199 height 7
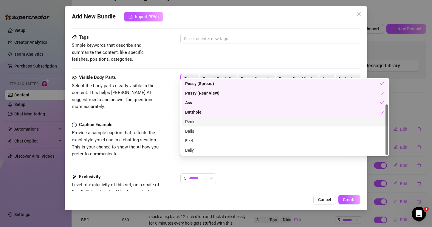
click at [200, 122] on div "Penis" at bounding box center [284, 122] width 199 height 7
click at [200, 123] on div "Penis" at bounding box center [282, 122] width 195 height 7
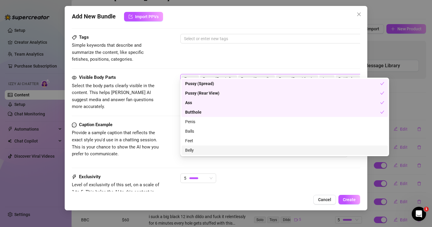
click at [194, 151] on div "Belly" at bounding box center [284, 150] width 199 height 7
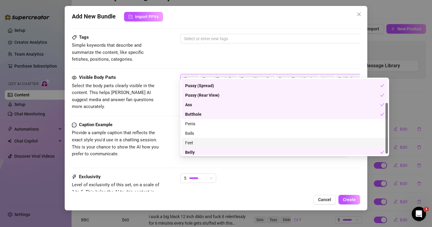
click at [198, 144] on div "Feet" at bounding box center [284, 143] width 199 height 7
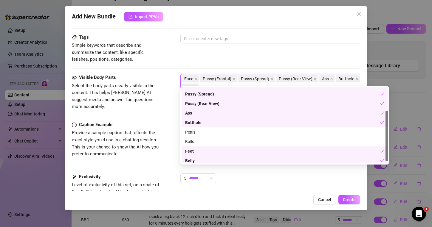
scroll to position [0, 0]
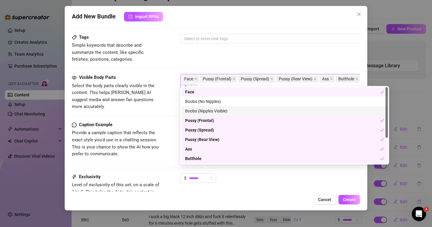
click at [210, 107] on div "Boobs (Nipples Visible)" at bounding box center [284, 111] width 206 height 10
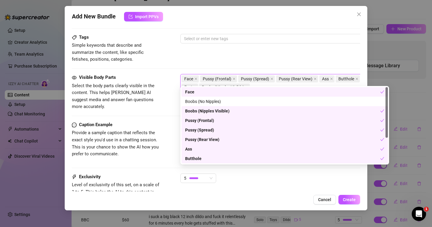
click at [293, 49] on div "Tags Simple keywords that describe and summarize the content, like specific fet…" at bounding box center [216, 48] width 288 height 29
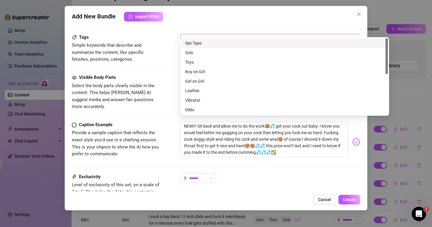
click at [231, 35] on div at bounding box center [281, 39] width 200 height 8
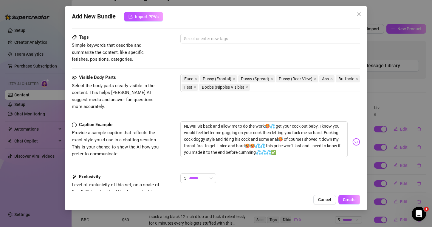
click at [172, 49] on div "Tags Simple keywords that describe and summarize the content, like specific fet…" at bounding box center [216, 48] width 288 height 29
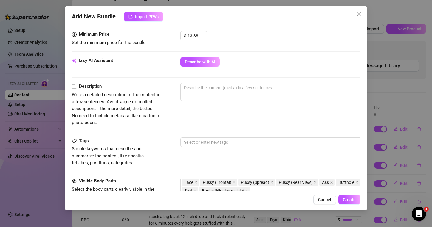
scroll to position [193, 0]
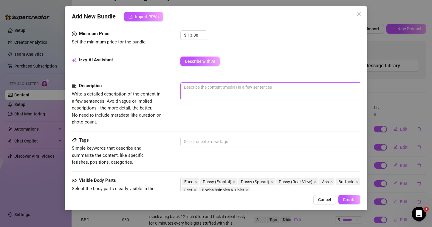
click at [198, 84] on textarea at bounding box center [284, 87] width 208 height 9
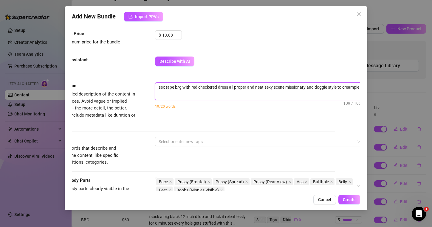
scroll to position [0, 0]
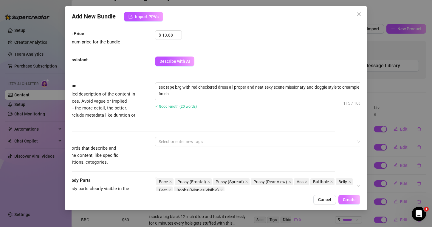
click at [345, 196] on button "Create" at bounding box center [349, 200] width 22 height 10
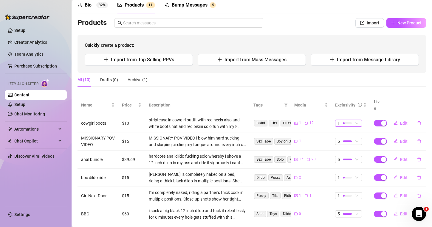
click at [357, 120] on span "1" at bounding box center [348, 123] width 22 height 7
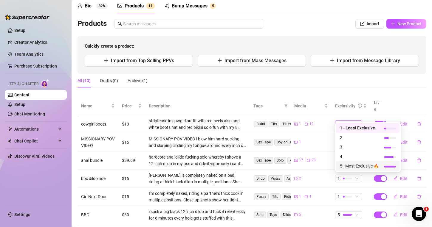
click at [359, 164] on span "5 - Most Exclusive 🔥" at bounding box center [359, 166] width 39 height 7
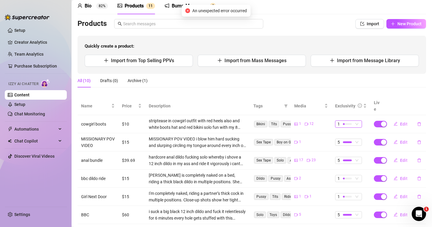
scroll to position [28, 0]
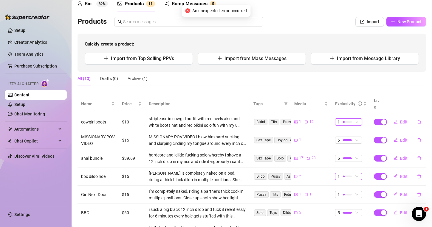
click at [358, 173] on span "1" at bounding box center [348, 176] width 22 height 7
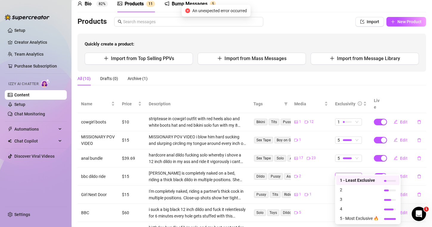
scroll to position [27, 0]
click at [365, 217] on span "5 - Most Exclusive 🔥" at bounding box center [359, 219] width 39 height 7
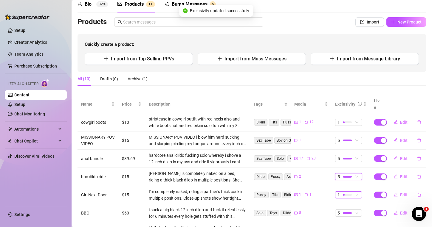
click at [357, 192] on span "1" at bounding box center [348, 195] width 22 height 7
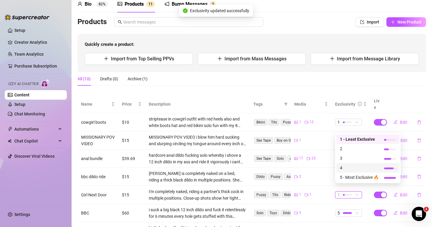
click at [353, 165] on span "4" at bounding box center [359, 168] width 39 height 7
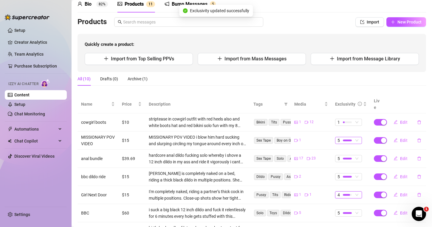
scroll to position [59, 0]
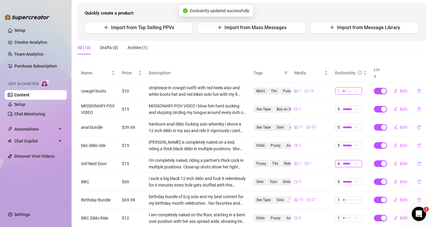
click at [356, 88] on span "1" at bounding box center [348, 91] width 22 height 7
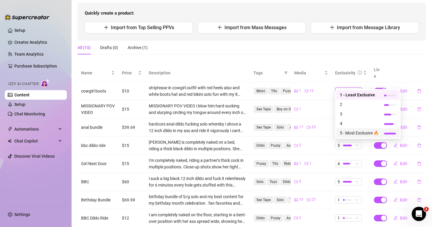
click at [348, 128] on div "1 - Least Exclusive 2 3 4 5 - Most Exclusive 🔥" at bounding box center [367, 114] width 63 height 48
click at [348, 128] on div "5 - Most Exclusive 🔥" at bounding box center [367, 133] width 63 height 10
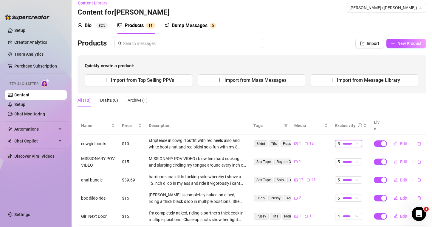
scroll to position [0, 0]
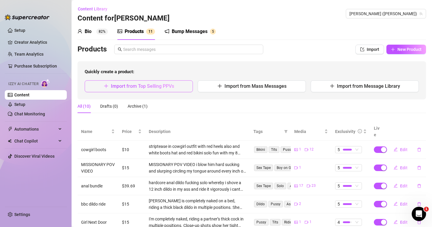
click at [179, 87] on button "Import from Top Selling PPVs" at bounding box center [139, 86] width 108 height 12
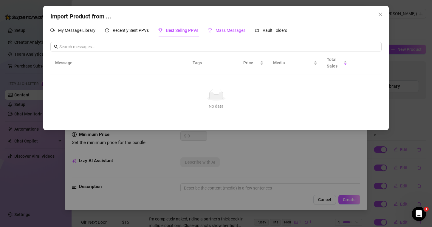
click at [223, 33] on div "Mass Messages" at bounding box center [227, 30] width 38 height 7
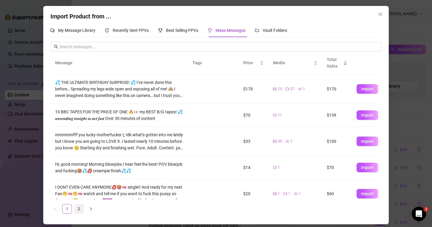
click at [77, 208] on link "2" at bounding box center [78, 209] width 9 height 9
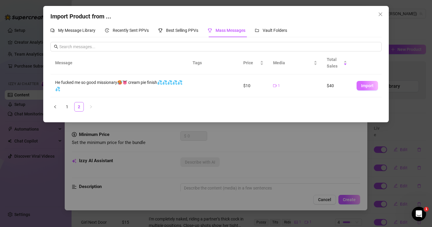
click at [369, 83] on span "Import" at bounding box center [367, 85] width 13 height 5
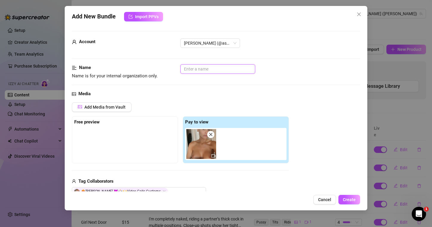
click at [198, 73] on input "text" at bounding box center [217, 69] width 75 height 10
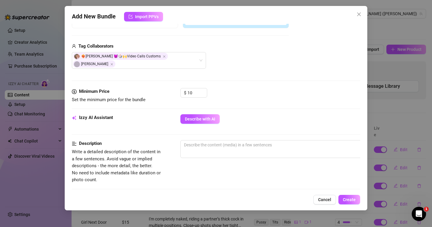
scroll to position [138, 0]
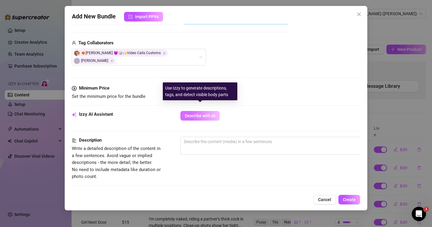
click at [201, 113] on button "Describe with AI" at bounding box center [199, 116] width 39 height 10
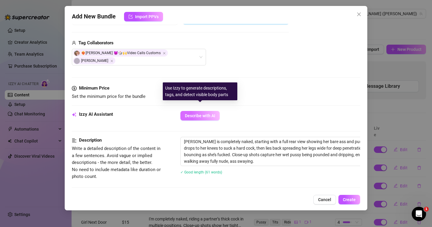
scroll to position [138, 0]
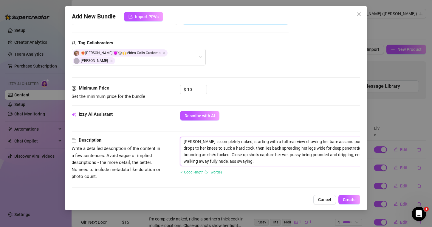
drag, startPoint x: 194, startPoint y: 136, endPoint x: 177, endPoint y: 134, distance: 16.2
click at [177, 137] on div "Description Write a detailed description of the content in a few sentences. Avo…" at bounding box center [215, 159] width 288 height 45
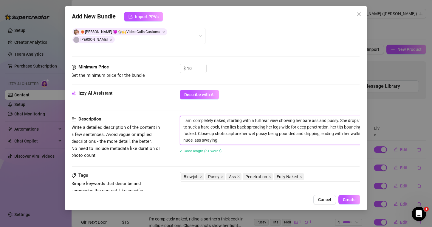
scroll to position [335, 1]
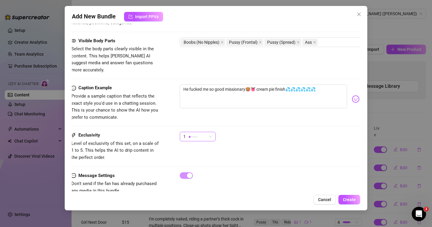
click at [211, 132] on span "1" at bounding box center [197, 136] width 29 height 9
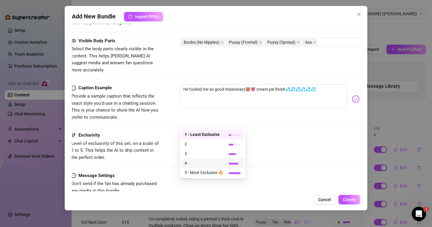
click at [197, 167] on div "4" at bounding box center [212, 163] width 63 height 10
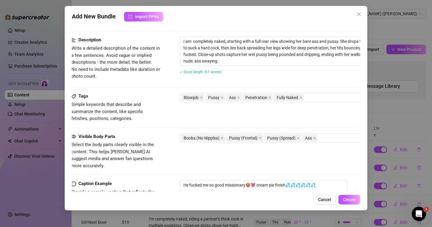
scroll to position [241, 0]
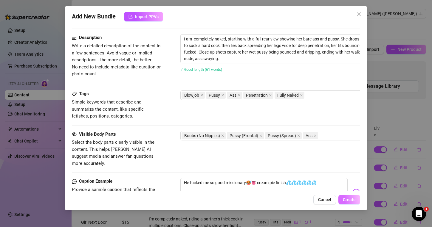
click at [344, 201] on span "Create" at bounding box center [348, 199] width 13 height 5
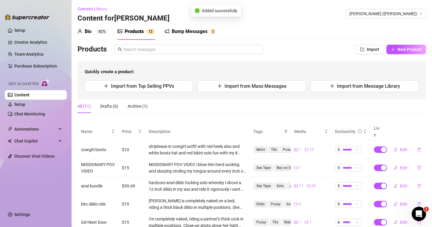
click at [261, 113] on div "All (11) Drafts (0) Archive (1)" at bounding box center [251, 108] width 348 height 18
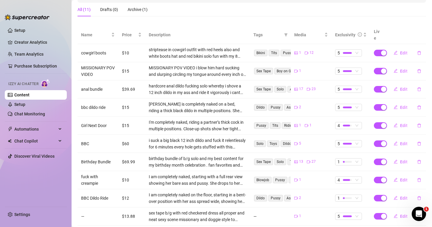
scroll to position [0, 0]
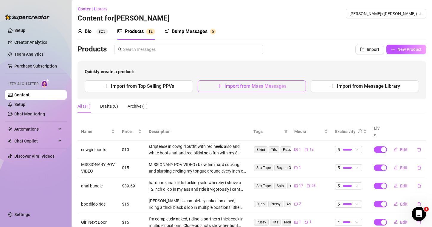
click at [215, 88] on button "Import from Mass Messages" at bounding box center [251, 86] width 108 height 12
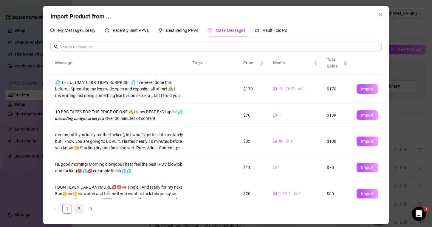
click at [77, 209] on link "2" at bounding box center [78, 209] width 9 height 9
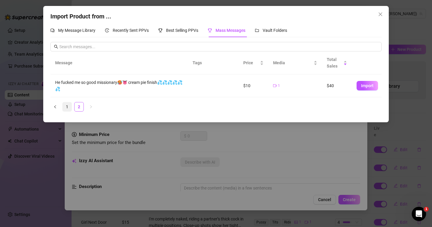
click at [70, 102] on link "1" at bounding box center [67, 106] width 9 height 9
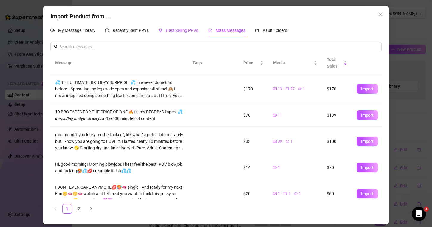
click at [183, 31] on span "Best Selling PPVs" at bounding box center [182, 30] width 32 height 5
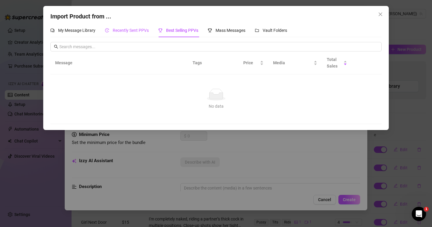
click at [149, 30] on span "Recently Sent PPVs" at bounding box center [131, 30] width 36 height 5
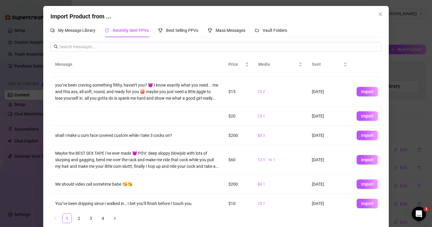
scroll to position [74, 0]
click at [366, 161] on span "Import" at bounding box center [367, 159] width 13 height 5
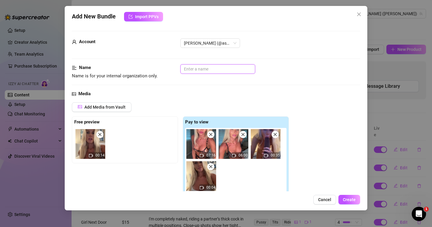
click at [214, 68] on input "text" at bounding box center [217, 69] width 75 height 10
click at [214, 68] on input "BBV dildo play" at bounding box center [217, 69] width 75 height 10
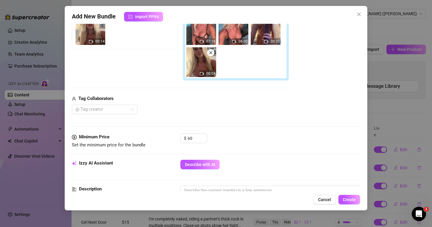
scroll to position [140, 0]
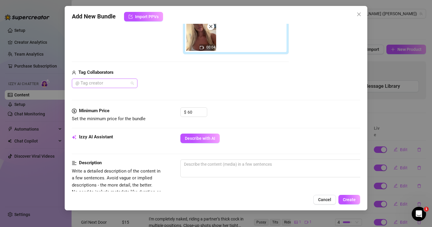
click at [127, 83] on div at bounding box center [101, 83] width 57 height 8
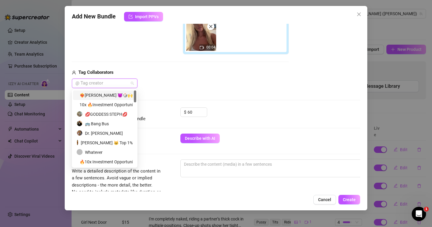
click at [119, 93] on div "❤️‍🔥[PERSON_NAME] 😈🎲🙌Video Calls Customs" at bounding box center [105, 95] width 56 height 7
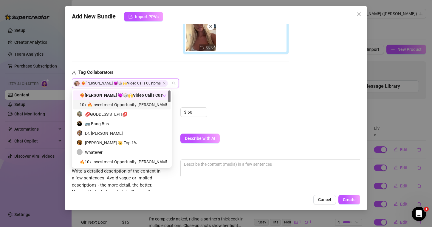
click at [112, 106] on div "10x 🔥Investment Opportunity [PERSON_NAME]" at bounding box center [122, 105] width 90 height 7
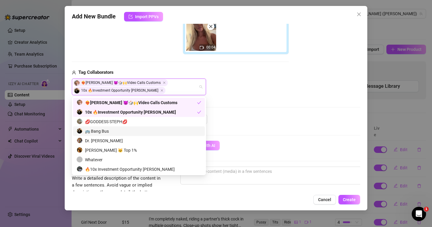
click at [120, 127] on div "🚌 Bang Bus" at bounding box center [139, 132] width 132 height 10
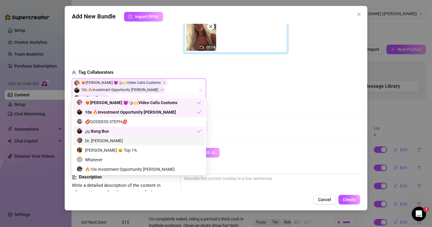
click at [113, 138] on div "Dr. [PERSON_NAME]" at bounding box center [139, 141] width 124 height 7
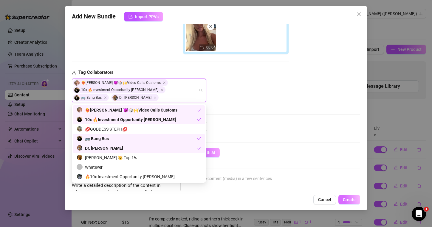
click at [344, 198] on span "Create" at bounding box center [348, 199] width 13 height 5
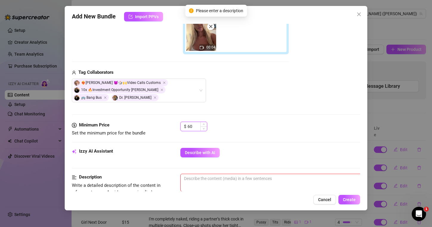
drag, startPoint x: 191, startPoint y: 128, endPoint x: 182, endPoint y: 128, distance: 9.5
click at [182, 128] on div "$ 60" at bounding box center [193, 127] width 27 height 10
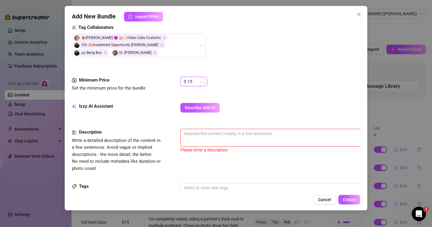
scroll to position [186, 0]
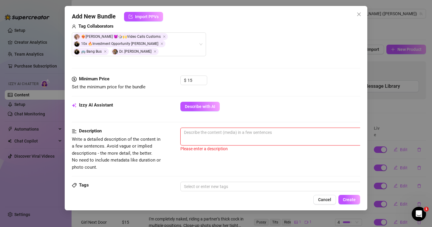
click at [194, 132] on textarea at bounding box center [284, 132] width 208 height 9
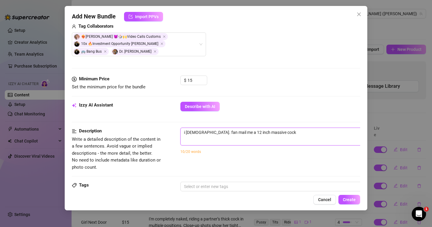
click at [194, 136] on textarea "i [DEMOGRAPHIC_DATA]. fan mail me a 12 inch massive cock" at bounding box center [284, 132] width 208 height 9
click at [269, 133] on textarea "i had a fan mail me a 12 inch massive cock" at bounding box center [284, 132] width 208 height 9
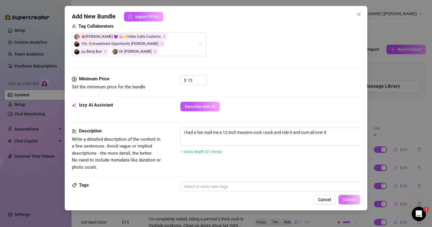
click at [348, 202] on span "Create" at bounding box center [348, 199] width 13 height 5
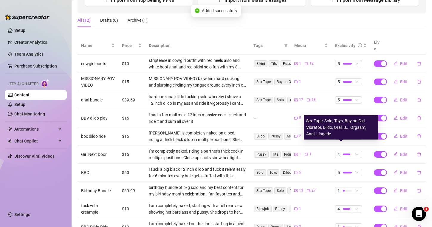
scroll to position [123, 0]
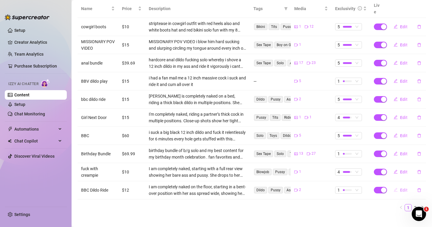
click at [403, 188] on span "Edit" at bounding box center [403, 190] width 7 height 5
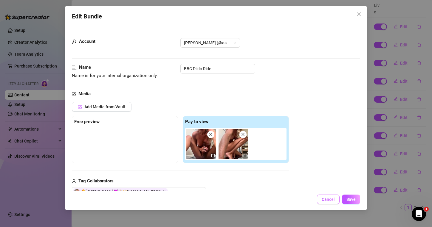
click at [329, 198] on span "Cancel" at bounding box center [327, 199] width 13 height 5
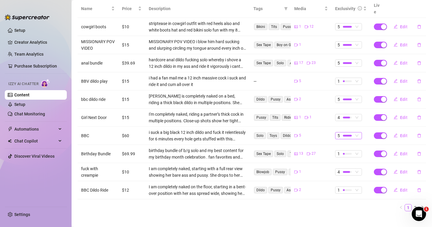
scroll to position [87, 0]
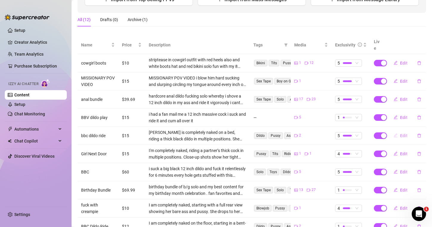
click at [403, 133] on span "Edit" at bounding box center [403, 135] width 7 height 5
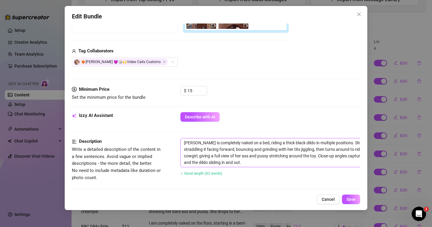
scroll to position [131, 0]
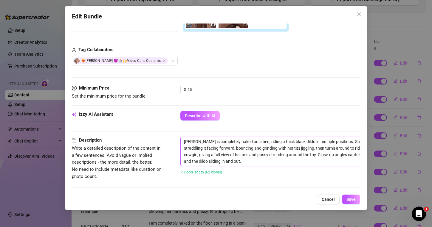
drag, startPoint x: 192, startPoint y: 143, endPoint x: 180, endPoint y: 142, distance: 12.6
click at [180, 142] on div "Description Write a detailed description of the content in a few sentences. Avo…" at bounding box center [216, 159] width 288 height 45
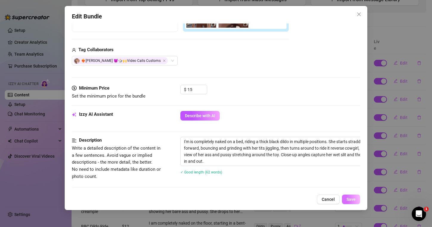
click at [354, 204] on button "Save" at bounding box center [351, 200] width 18 height 10
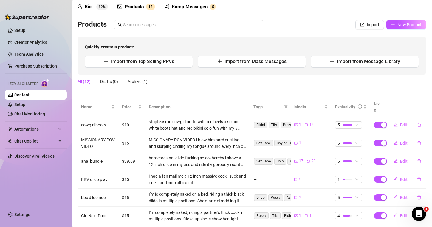
scroll to position [23, 0]
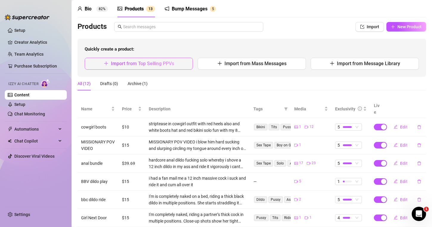
click at [137, 62] on span "Import from Top Selling PPVs" at bounding box center [142, 64] width 63 height 6
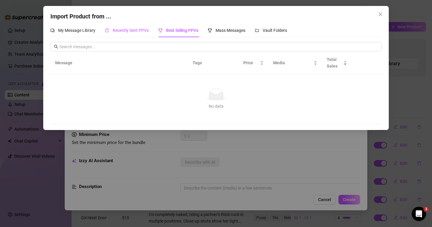
click at [133, 30] on span "Recently Sent PPVs" at bounding box center [131, 30] width 36 height 5
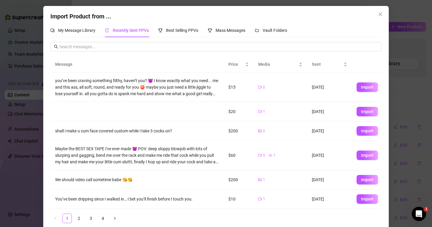
scroll to position [7, 0]
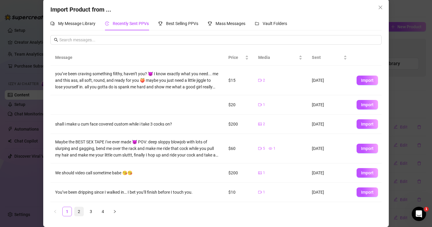
click at [80, 208] on link "2" at bounding box center [78, 211] width 9 height 9
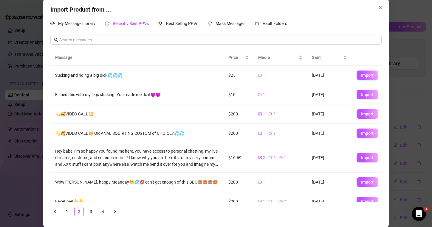
scroll to position [74, 0]
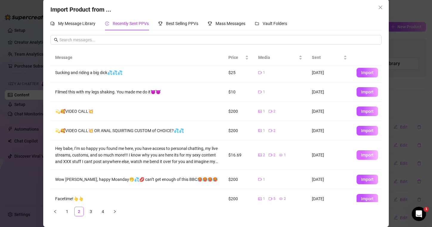
click at [373, 154] on span "Import" at bounding box center [367, 155] width 13 height 5
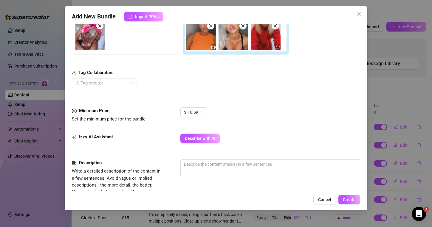
scroll to position [115, 0]
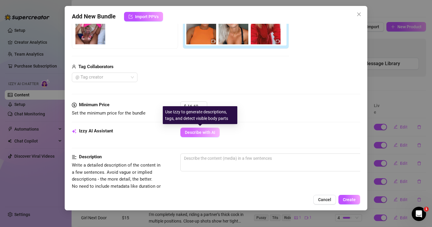
click at [192, 136] on button "Describe with AI" at bounding box center [199, 133] width 39 height 10
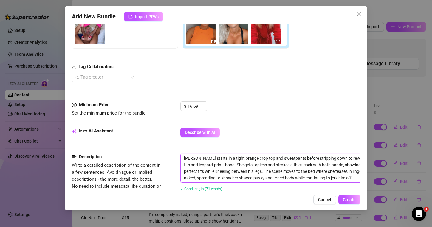
drag, startPoint x: 195, startPoint y: 160, endPoint x: 185, endPoint y: 159, distance: 9.9
click at [185, 159] on textarea "[PERSON_NAME] starts in a tight orange crop top and sweatpants before stripping…" at bounding box center [284, 168] width 208 height 29
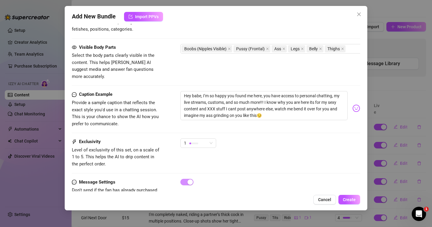
scroll to position [335, 0]
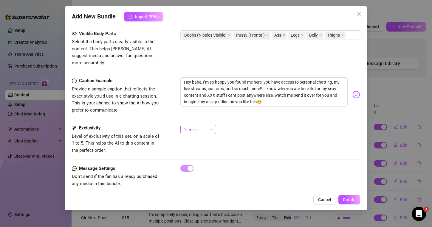
click at [209, 125] on span "1" at bounding box center [198, 129] width 29 height 9
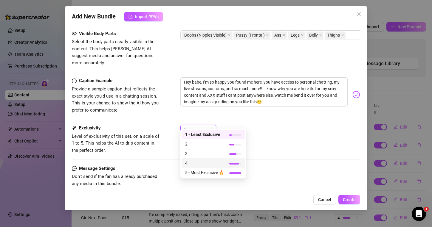
click at [190, 163] on span "4" at bounding box center [204, 163] width 39 height 7
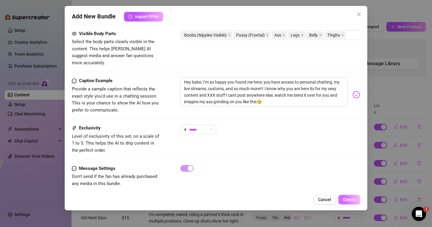
click at [348, 199] on span "Create" at bounding box center [348, 199] width 13 height 5
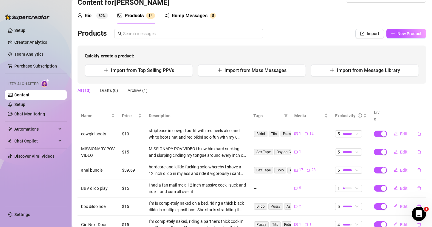
scroll to position [0, 0]
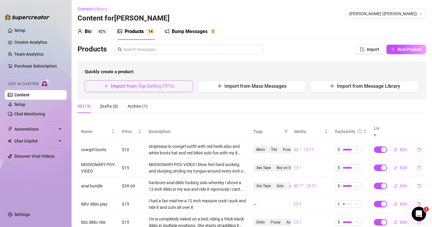
click at [165, 82] on button "Import from Top Selling PPVs" at bounding box center [139, 86] width 108 height 12
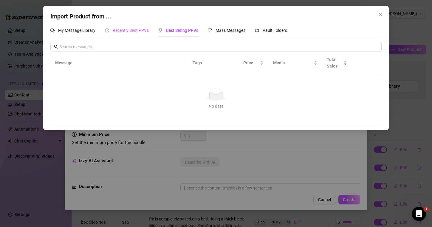
click at [128, 27] on div "Recently Sent PPVs" at bounding box center [127, 31] width 44 height 14
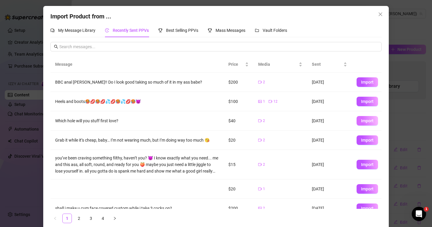
click at [363, 117] on button "Import" at bounding box center [366, 121] width 21 height 10
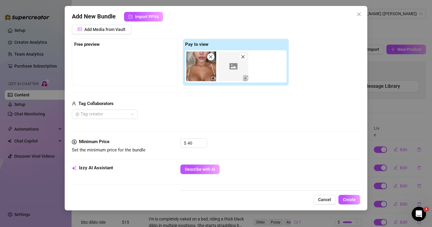
scroll to position [88, 0]
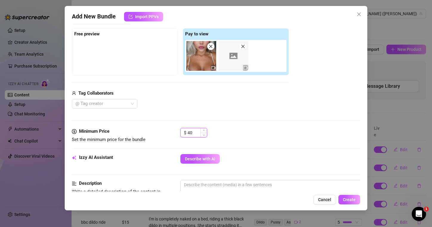
drag, startPoint x: 194, startPoint y: 134, endPoint x: 187, endPoint y: 133, distance: 7.5
click at [187, 133] on div "$ 40" at bounding box center [193, 133] width 27 height 10
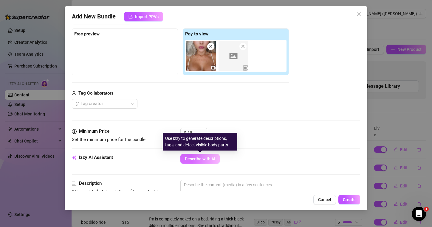
click at [197, 156] on button "Describe with AI" at bounding box center [199, 159] width 39 height 10
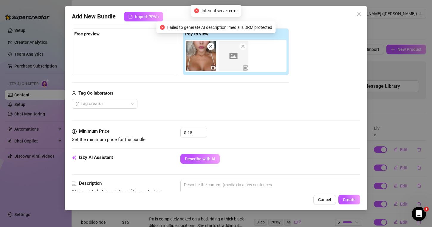
click at [242, 50] on img at bounding box center [233, 56] width 30 height 30
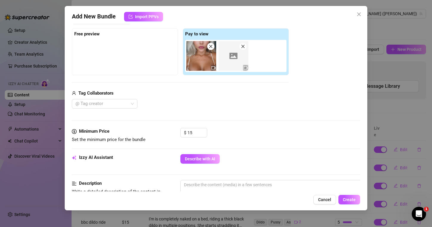
click at [242, 48] on icon "close" at bounding box center [243, 46] width 4 height 4
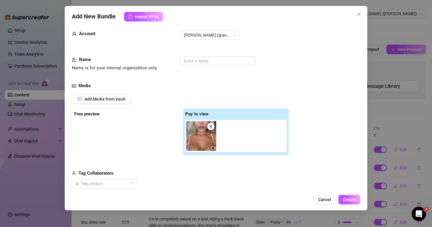
scroll to position [0, 0]
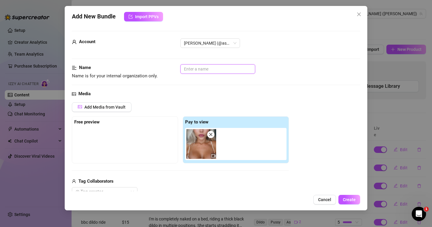
click at [200, 69] on input "text" at bounding box center [217, 69] width 75 height 10
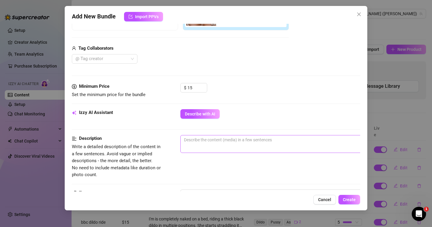
scroll to position [5, 0]
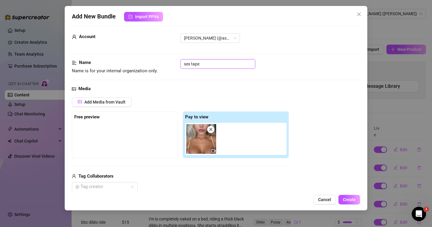
click at [202, 140] on img at bounding box center [201, 139] width 30 height 30
click at [213, 153] on div at bounding box center [213, 151] width 4 height 5
click at [213, 152] on icon "video-camera" at bounding box center [213, 151] width 4 height 4
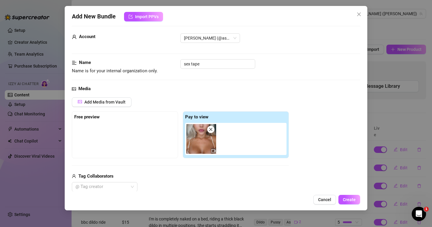
click at [141, 126] on div at bounding box center [124, 138] width 101 height 30
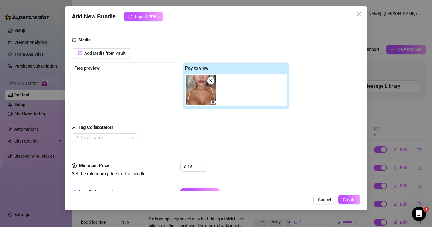
scroll to position [56, 0]
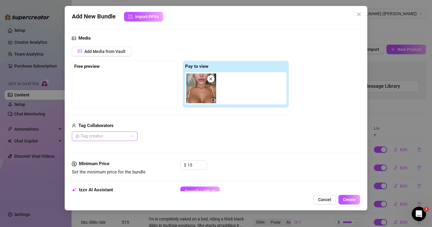
click at [130, 135] on div "@ Tag creator" at bounding box center [105, 137] width 66 height 10
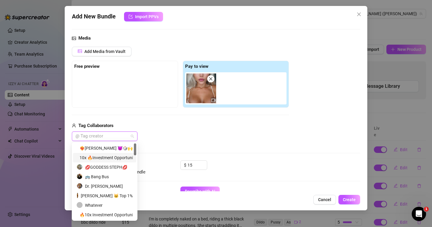
click at [116, 156] on div "10x 🔥Investment Opportunity [PERSON_NAME]" at bounding box center [105, 158] width 56 height 7
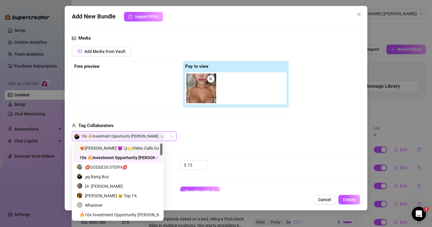
click at [127, 150] on div "❤️‍🔥[PERSON_NAME] 😈🎲🙌Video Calls Customs" at bounding box center [118, 148] width 82 height 7
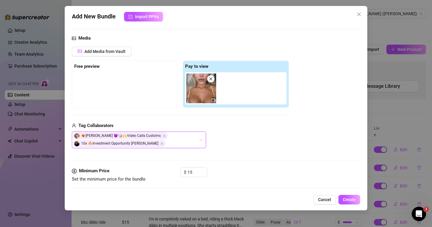
click at [157, 144] on div "❤️‍🔥[PERSON_NAME] 😈🎲🙌Video Calls Customs 10x 🔥Investment Opportunity [PERSON_NA…" at bounding box center [135, 139] width 125 height 15
click at [159, 141] on div "❤️‍🔥[PERSON_NAME] 😈🎲🙌Video Calls Customs 10x 🔥Investment Opportunity [PERSON_NA…" at bounding box center [135, 139] width 125 height 15
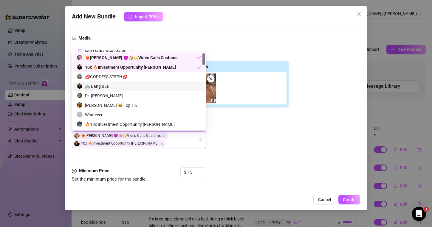
scroll to position [3, 0]
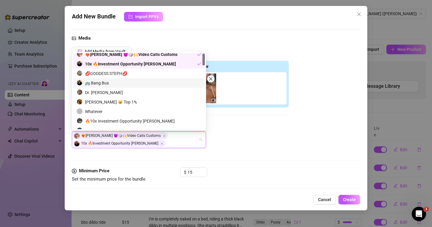
click at [117, 82] on div "🚌 Bang Bus" at bounding box center [139, 83] width 124 height 7
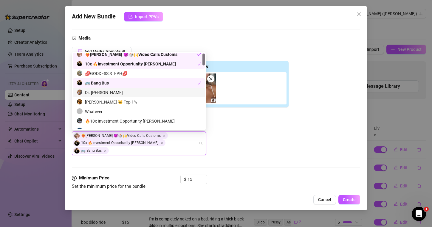
click at [110, 90] on div "Dr. [PERSON_NAME]" at bounding box center [139, 92] width 124 height 7
click at [215, 166] on div "Media Add Media from Vault Free preview Pay to view Tag Collaborators ❤️‍🔥[PERS…" at bounding box center [216, 105] width 288 height 140
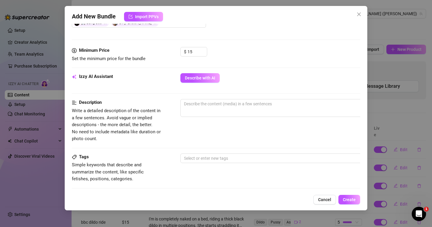
scroll to position [194, 0]
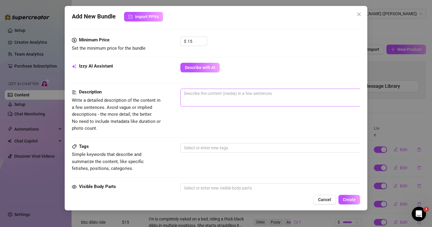
click at [204, 104] on span "0 / 1000" at bounding box center [284, 98] width 208 height 18
click at [203, 99] on span "0 / 1000" at bounding box center [284, 98] width 208 height 18
click at [203, 98] on textarea at bounding box center [284, 93] width 208 height 9
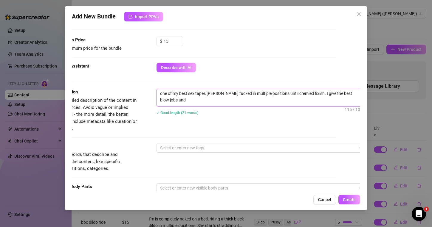
scroll to position [0, 0]
click at [177, 147] on div at bounding box center [258, 148] width 200 height 8
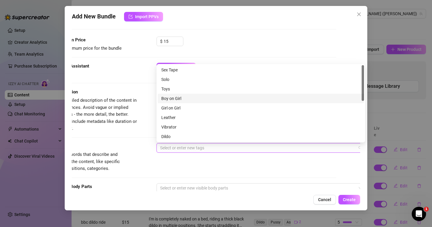
click at [175, 98] on div "Boy on Girl" at bounding box center [260, 98] width 199 height 7
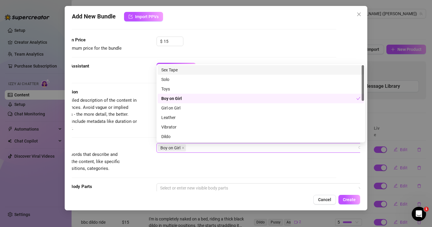
click at [172, 69] on div "Sex Tape" at bounding box center [260, 70] width 199 height 7
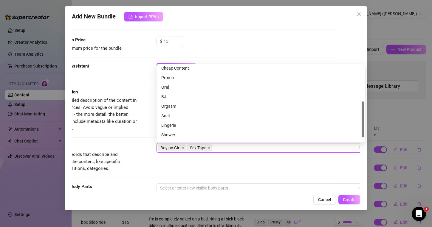
scroll to position [79, 0]
click at [166, 96] on div "BJ" at bounding box center [260, 96] width 199 height 7
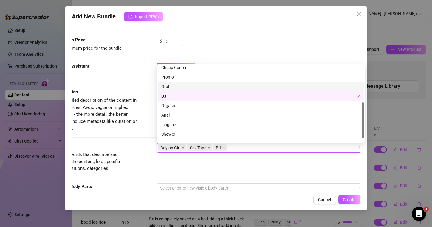
click at [170, 86] on div "Oral" at bounding box center [260, 86] width 199 height 7
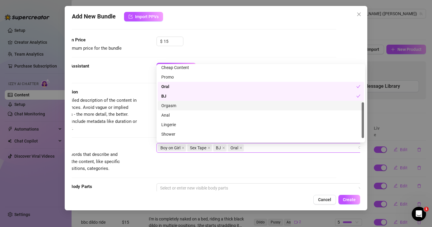
click at [184, 108] on div "Orgasm" at bounding box center [260, 105] width 199 height 7
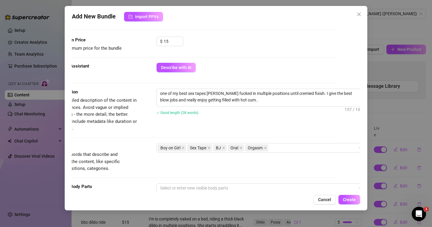
click at [222, 192] on div "Add New Bundle Import PPVs Account [PERSON_NAME] (@[PERSON_NAME]) Name Name is …" at bounding box center [216, 108] width 302 height 205
click at [226, 190] on div at bounding box center [258, 188] width 200 height 8
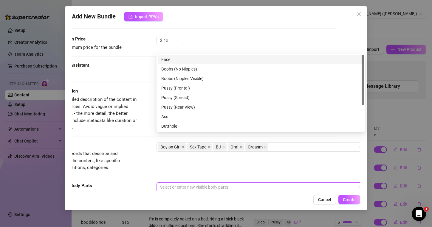
scroll to position [245, 24]
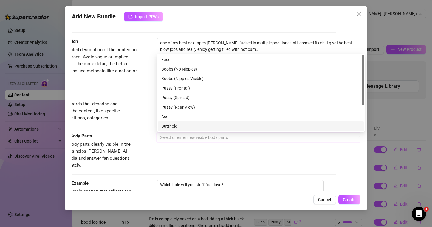
click at [171, 126] on div "Butthole" at bounding box center [260, 126] width 199 height 7
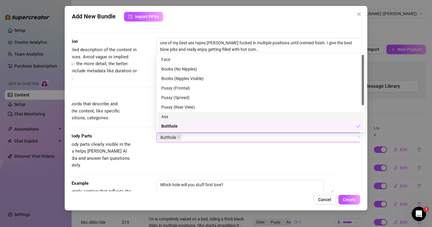
click at [167, 118] on div "Ass" at bounding box center [260, 116] width 199 height 7
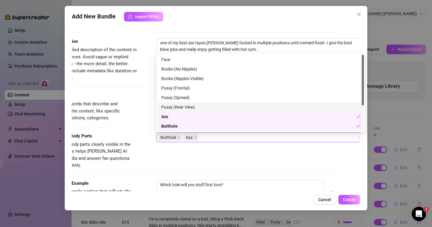
click at [167, 108] on div "Pussy (Rear View)" at bounding box center [260, 107] width 199 height 7
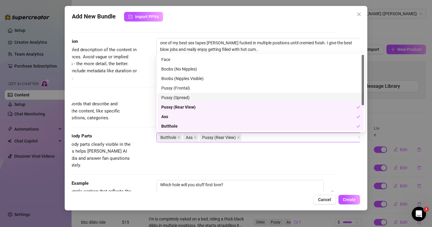
click at [167, 96] on div "Pussy (Spread)" at bounding box center [260, 97] width 199 height 7
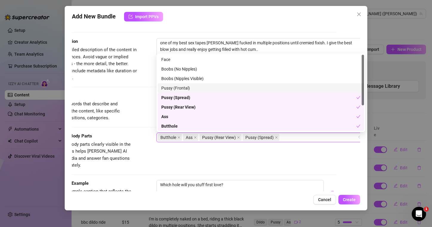
click at [166, 88] on div "Pussy (Frontal)" at bounding box center [260, 88] width 199 height 7
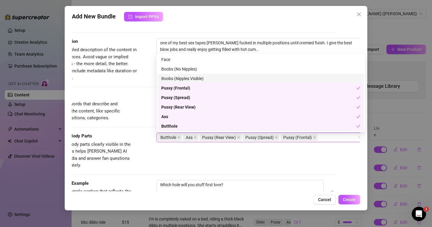
click at [169, 79] on div "Boobs (Nipples Visible)" at bounding box center [260, 78] width 199 height 7
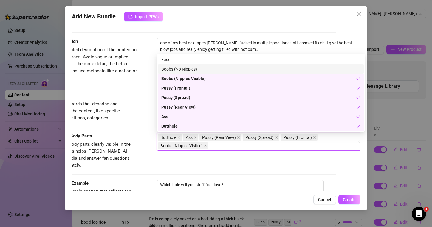
click at [169, 67] on div "Boobs (No Nipples)" at bounding box center [260, 69] width 199 height 7
click at [169, 66] on div "Boobs (No Nipples)" at bounding box center [258, 69] width 195 height 7
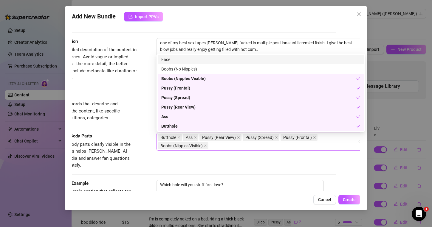
click at [164, 58] on div "Face" at bounding box center [260, 59] width 199 height 7
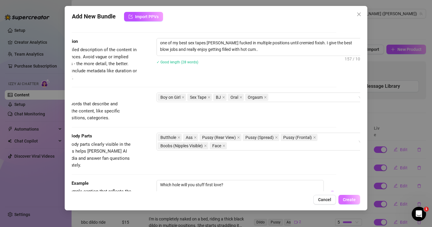
click at [345, 203] on button "Create" at bounding box center [349, 200] width 22 height 10
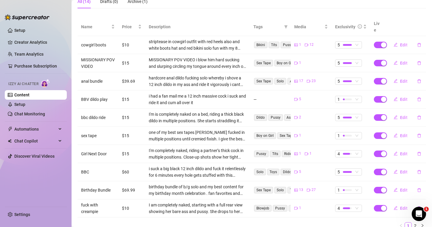
scroll to position [66, 0]
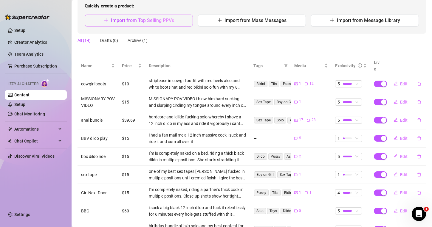
click at [167, 17] on button "Import from Top Selling PPVs" at bounding box center [139, 21] width 108 height 12
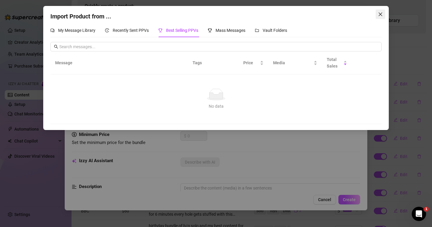
click at [380, 15] on icon "close" at bounding box center [380, 14] width 5 height 5
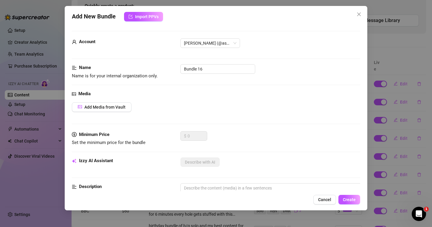
click at [173, 22] on div "Add New Bundle Import PPVs Account [PERSON_NAME] (@[PERSON_NAME]) Name Name is …" at bounding box center [216, 108] width 302 height 205
click at [153, 16] on span "Import PPVs" at bounding box center [147, 16] width 24 height 5
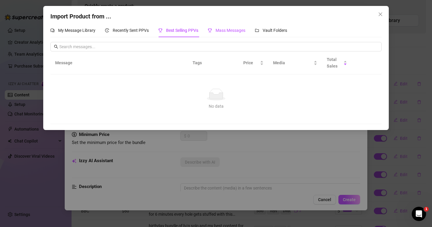
click at [213, 31] on div "Mass Messages" at bounding box center [227, 30] width 38 height 7
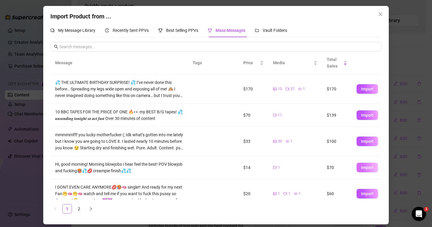
click at [369, 167] on span "Import" at bounding box center [367, 167] width 13 height 5
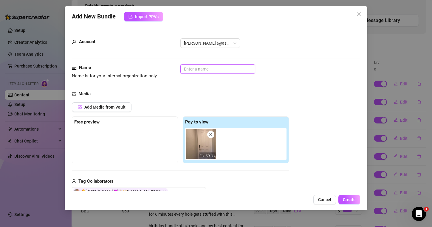
click at [198, 69] on input "text" at bounding box center [217, 69] width 75 height 10
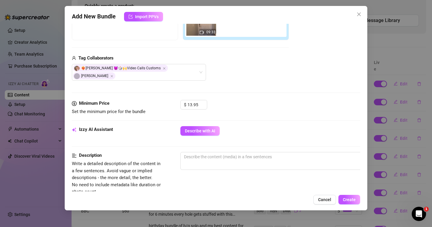
scroll to position [137, 0]
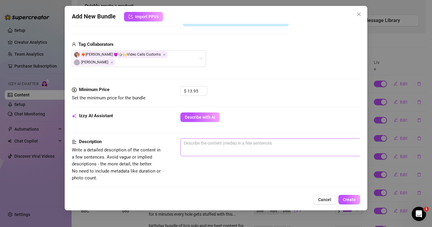
click at [189, 141] on span "0 / 1000" at bounding box center [284, 147] width 208 height 18
click at [190, 139] on textarea at bounding box center [284, 143] width 208 height 9
click at [190, 116] on div "Izzy AI Assistant Describe with AI" at bounding box center [216, 120] width 288 height 15
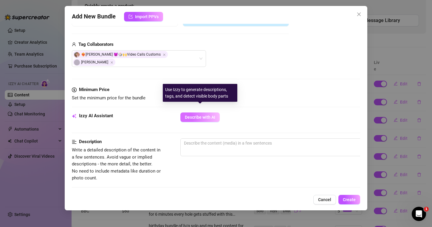
click at [192, 115] on span "Describe with AI" at bounding box center [200, 117] width 30 height 5
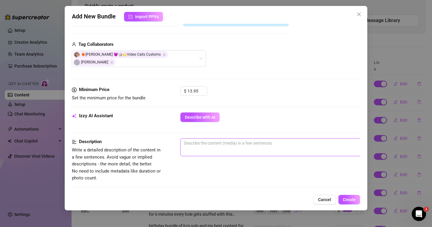
click at [208, 139] on textarea at bounding box center [284, 143] width 208 height 9
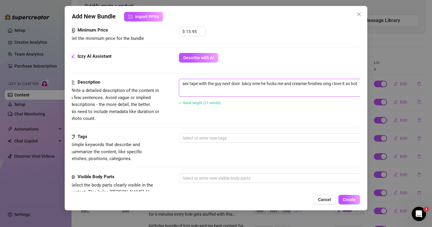
scroll to position [197, 3]
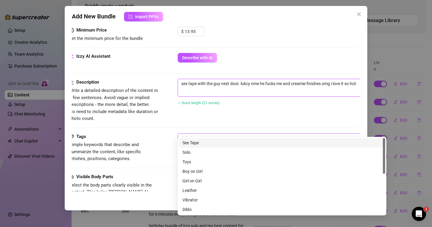
click at [196, 134] on div at bounding box center [279, 138] width 200 height 8
click at [193, 140] on div "Sex Tape" at bounding box center [281, 143] width 199 height 7
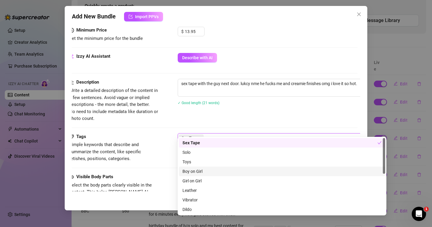
click at [193, 169] on div "Boy on Girl" at bounding box center [281, 171] width 199 height 7
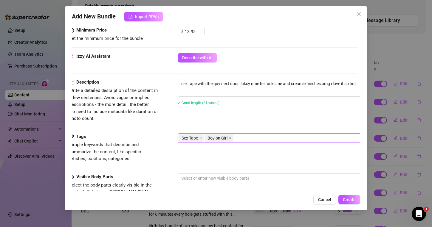
click at [164, 139] on div "Tags Simple keywords that describe and summarize the content, like specific fet…" at bounding box center [213, 147] width 288 height 29
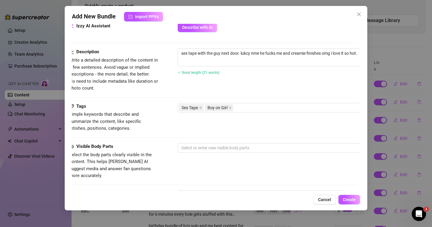
scroll to position [228, 3]
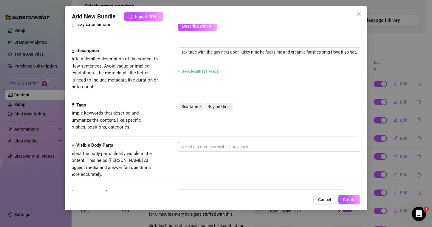
click at [182, 143] on div at bounding box center [279, 147] width 200 height 8
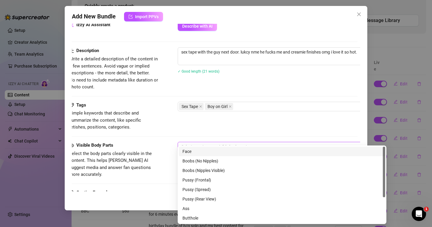
click at [183, 150] on div "Face" at bounding box center [281, 151] width 199 height 7
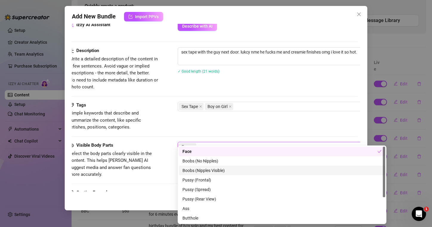
click at [194, 168] on div "Boobs (Nipples Visible)" at bounding box center [281, 170] width 199 height 7
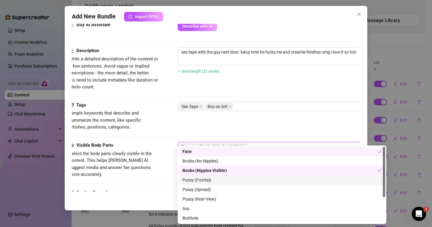
click at [200, 182] on div "Pussy (Frontal)" at bounding box center [281, 180] width 199 height 7
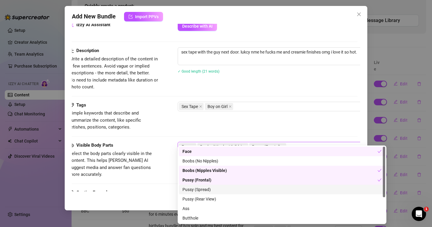
click at [200, 187] on div "Pussy (Spread)" at bounding box center [281, 189] width 199 height 7
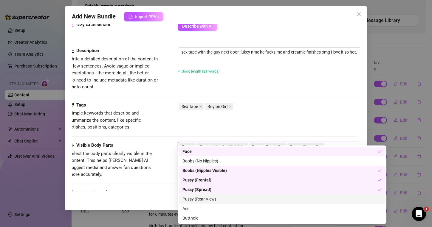
click at [202, 201] on div "Pussy (Rear View)" at bounding box center [281, 199] width 199 height 7
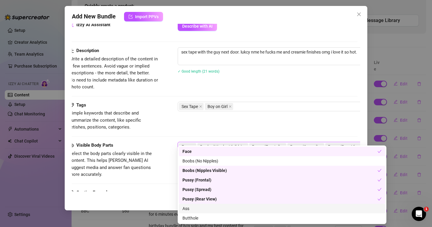
click at [196, 207] on div "Ass" at bounding box center [281, 208] width 199 height 7
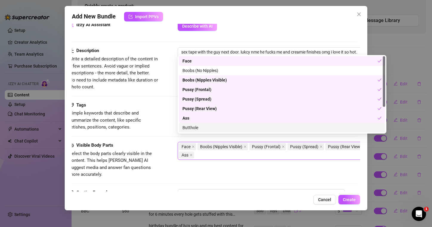
click at [192, 132] on div "Butthole" at bounding box center [282, 128] width 206 height 10
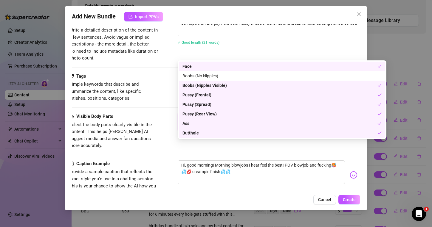
scroll to position [127, 3]
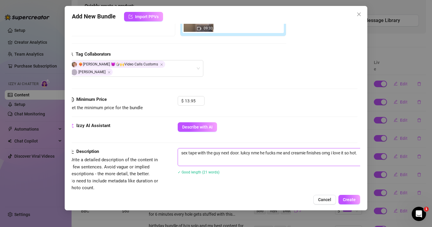
drag, startPoint x: 197, startPoint y: 146, endPoint x: 180, endPoint y: 146, distance: 16.4
click at [180, 149] on textarea "sex tape with the guy next door. lukcy nme he fucks me and creamie finishes omg…" at bounding box center [282, 153] width 208 height 9
drag, startPoint x: 283, startPoint y: 146, endPoint x: 289, endPoint y: 147, distance: 6.7
click at [289, 149] on textarea "morning BJs are my specialty with the guy next door. lukcy nme he fucks me and …" at bounding box center [282, 156] width 208 height 15
click at [341, 149] on textarea "morning BJs are my specialty with the guy next door. lucky me he fucks me and c…" at bounding box center [282, 156] width 208 height 15
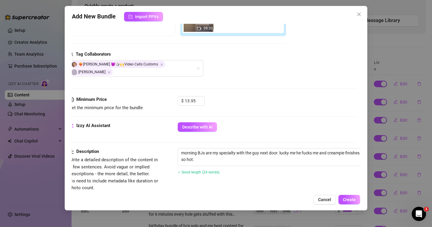
click at [346, 195] on div "Add New Bundle Import PPVs Account [PERSON_NAME] (@[PERSON_NAME]) Name Name is …" at bounding box center [216, 108] width 302 height 205
click at [345, 196] on button "Create" at bounding box center [349, 200] width 22 height 10
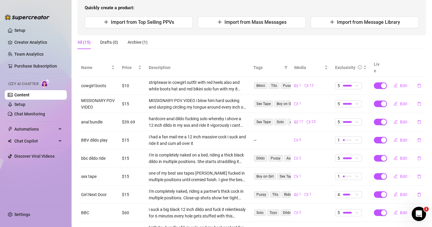
scroll to position [63, 0]
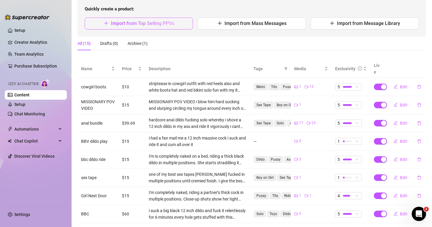
click at [109, 26] on button "Import from Top Selling PPVs" at bounding box center [139, 24] width 108 height 12
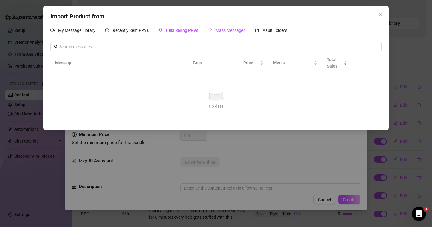
click at [222, 28] on span "Mass Messages" at bounding box center [230, 30] width 30 height 5
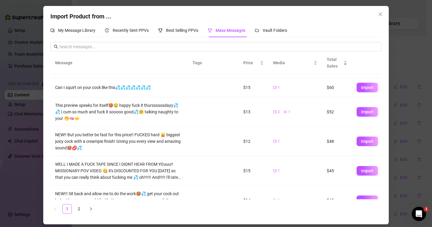
scroll to position [147, 0]
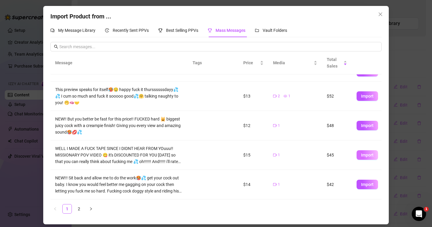
click at [363, 156] on span "Import" at bounding box center [367, 155] width 13 height 5
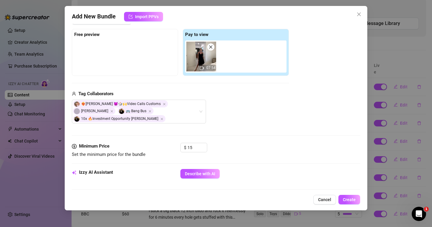
click at [264, 122] on div "Media Add Media from Vault Free preview Pay to view 07:54 Tag Collaborators ❤️‍…" at bounding box center [216, 73] width 288 height 140
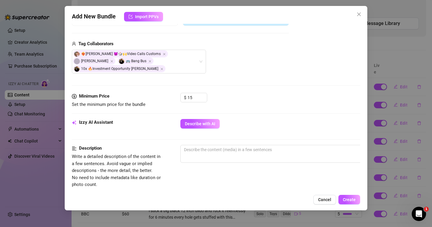
scroll to position [138, 0]
click at [203, 146] on textarea at bounding box center [284, 149] width 208 height 9
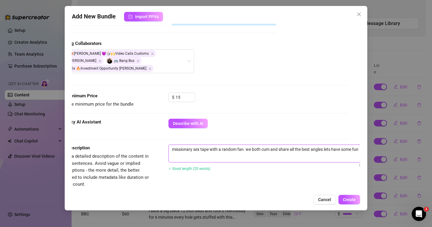
scroll to position [138, 13]
click at [348, 195] on button "Create" at bounding box center [349, 200] width 22 height 10
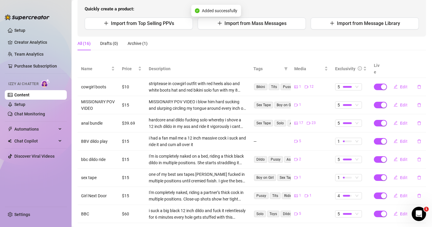
click at [206, 139] on div "i had a fan mail me a 12 inch massive cock i suck and ride it and cum all over …" at bounding box center [197, 141] width 97 height 13
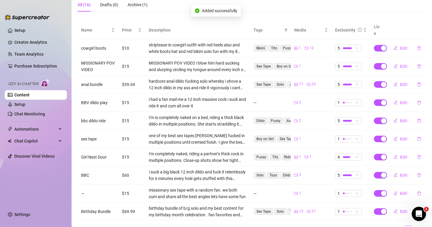
scroll to position [123, 0]
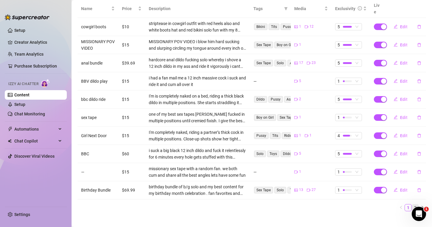
click at [414, 205] on link "2" at bounding box center [415, 208] width 7 height 7
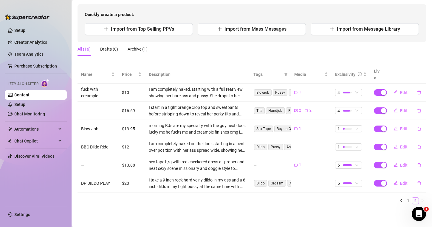
scroll to position [50, 0]
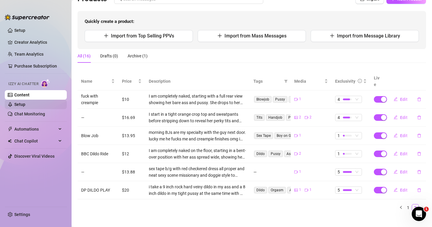
click at [22, 104] on link "Setup" at bounding box center [19, 104] width 11 height 5
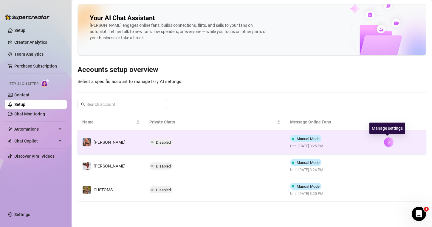
click at [384, 141] on button "button" at bounding box center [389, 143] width 10 height 10
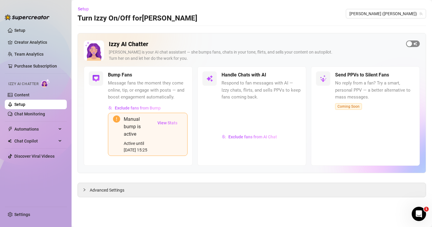
click at [409, 45] on div "button" at bounding box center [408, 43] width 5 height 5
